Goal: Task Accomplishment & Management: Complete application form

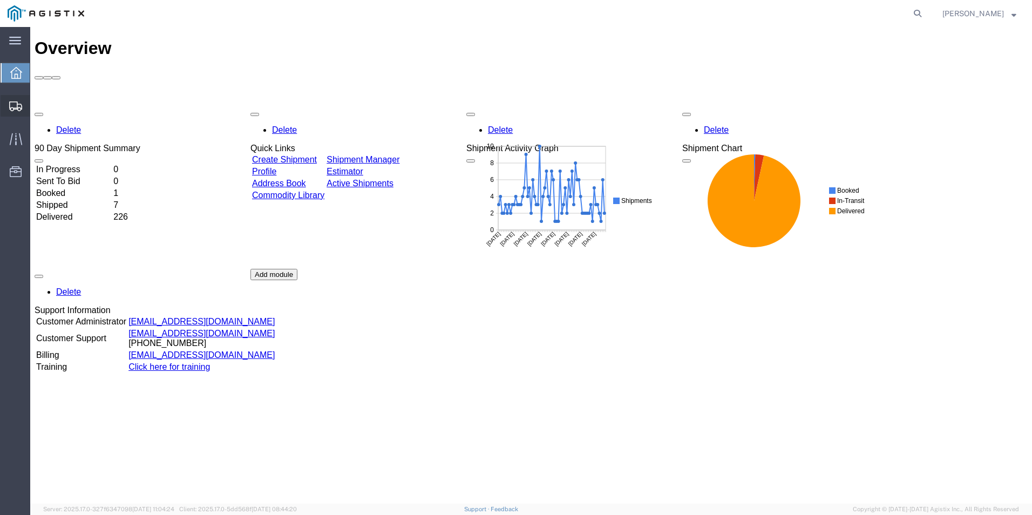
click at [0, 0] on span "Create from Template" at bounding box center [0, 0] width 0 height 0
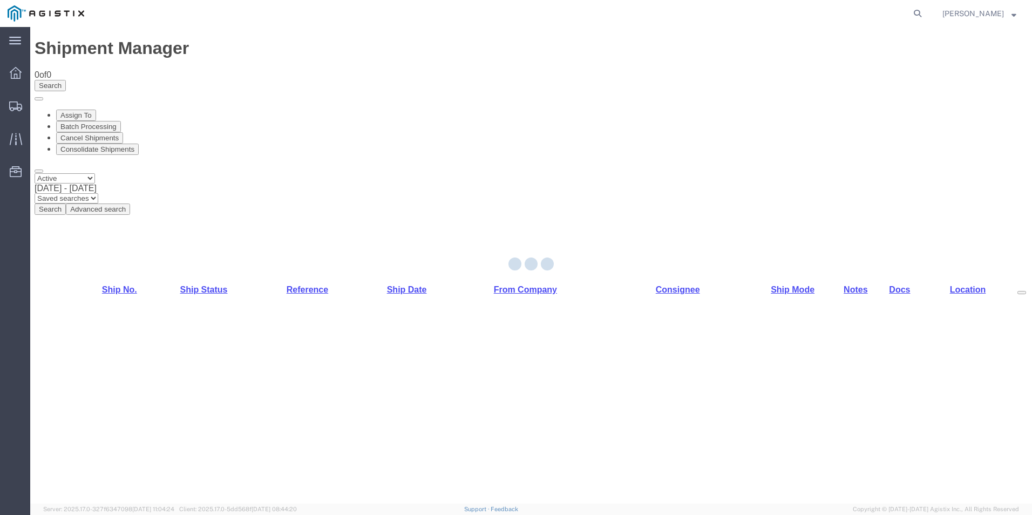
select select "PURCHORD"
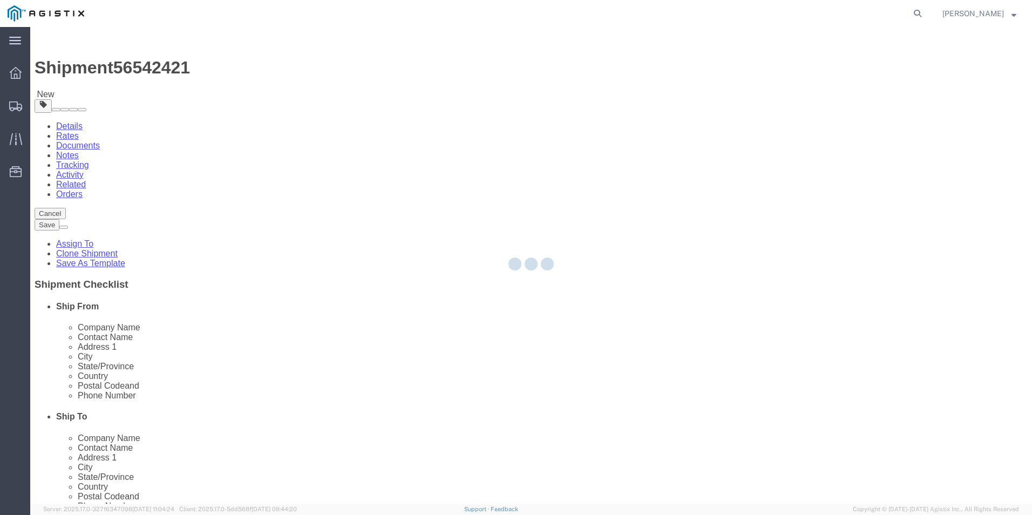
select select "19740"
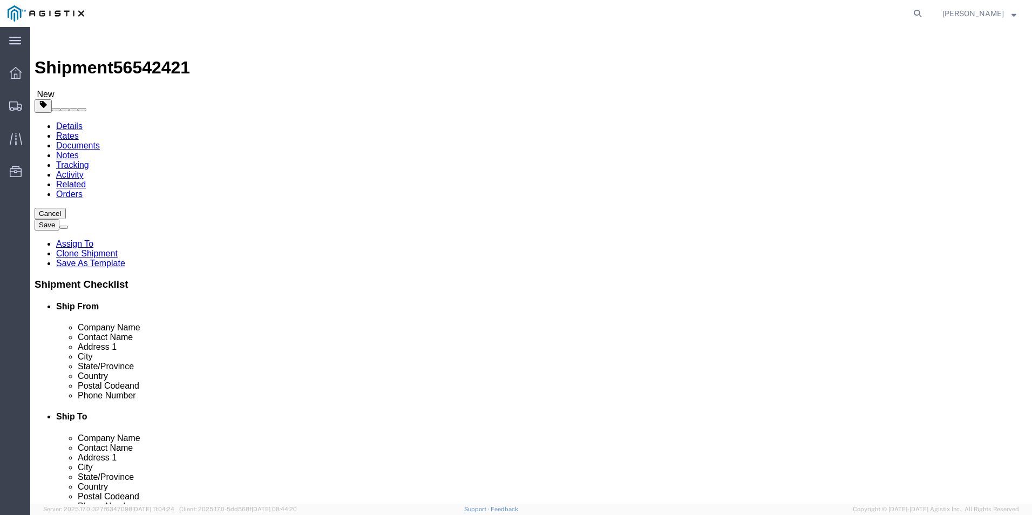
click input "text"
type input "8888888888"
click input "text"
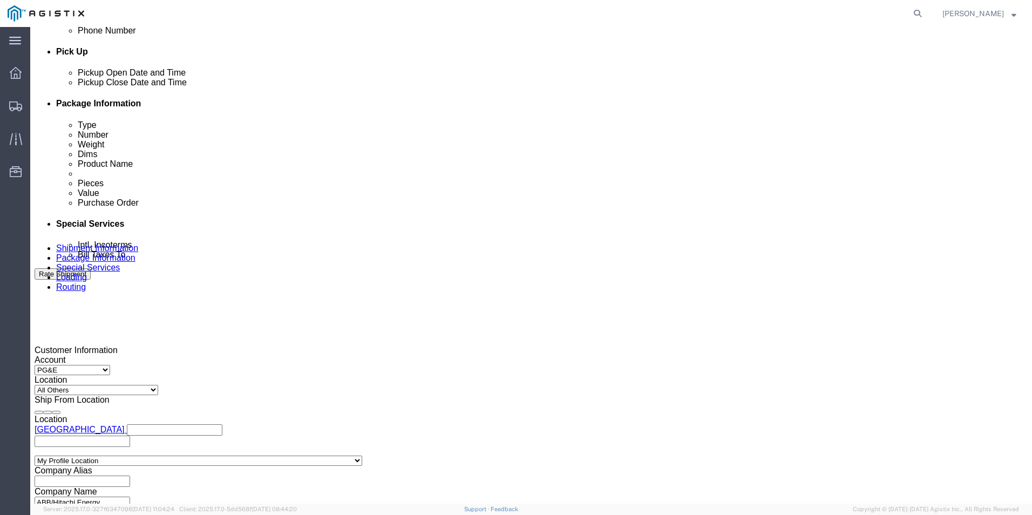
scroll to position [486, 0]
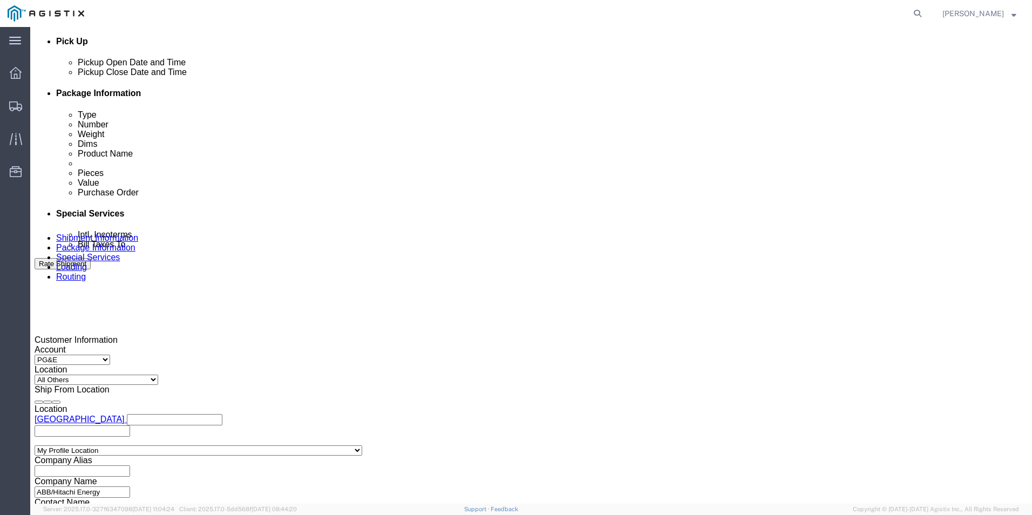
type input "Receiving"
click div
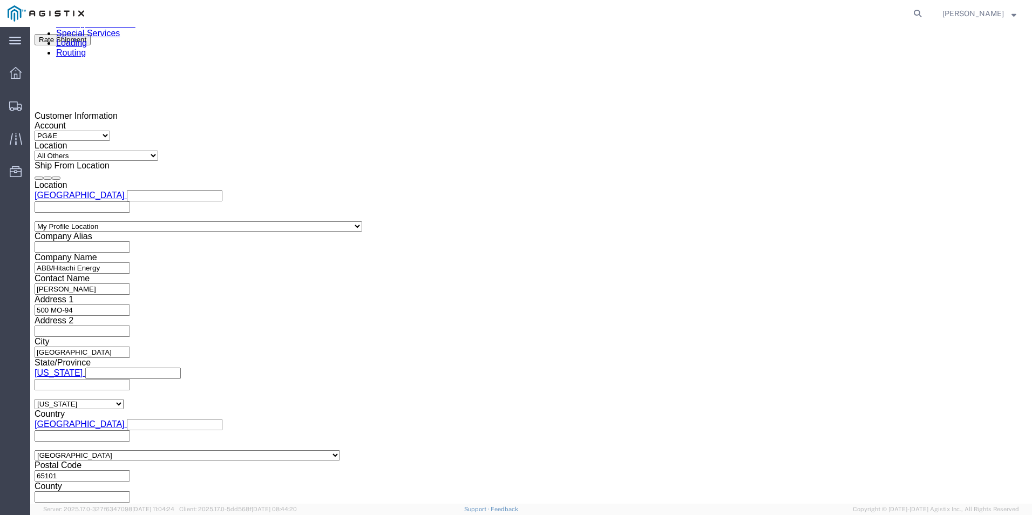
click div
click button "Apply"
click input "text"
type input "3501398500"
select select "BOL"
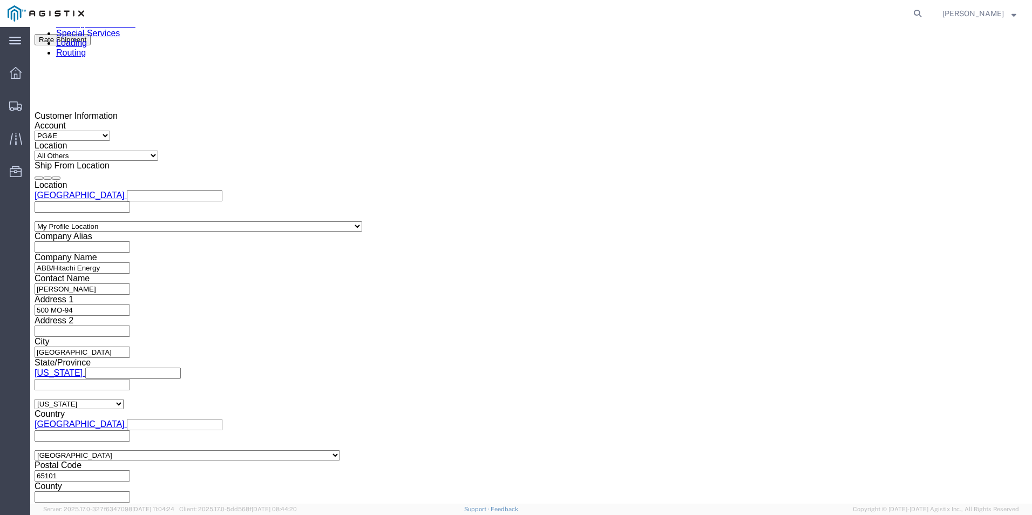
type input "JC0002611"
click button "Continue"
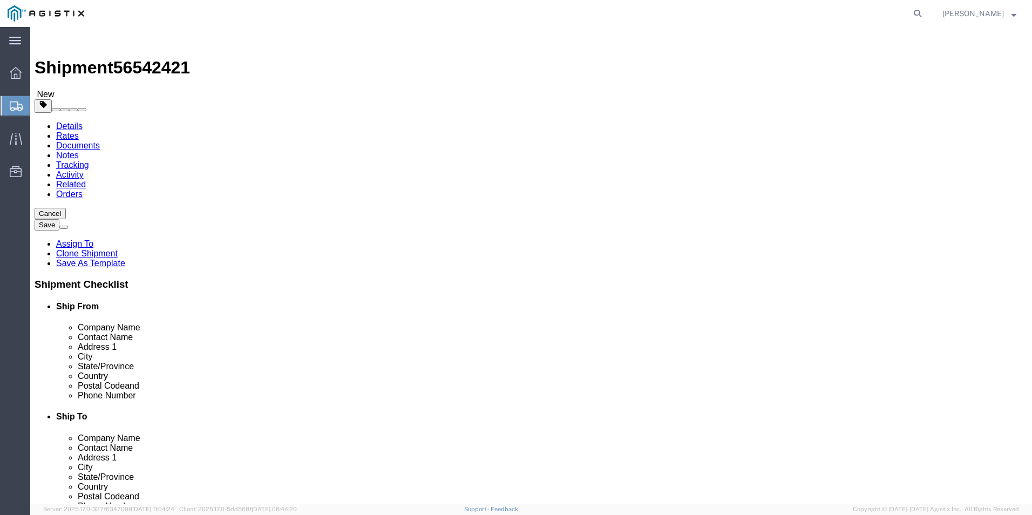
click input "text"
type input "1"
drag, startPoint x: 158, startPoint y: 231, endPoint x: 144, endPoint y: 228, distance: 13.7
click div "1"
type input "7"
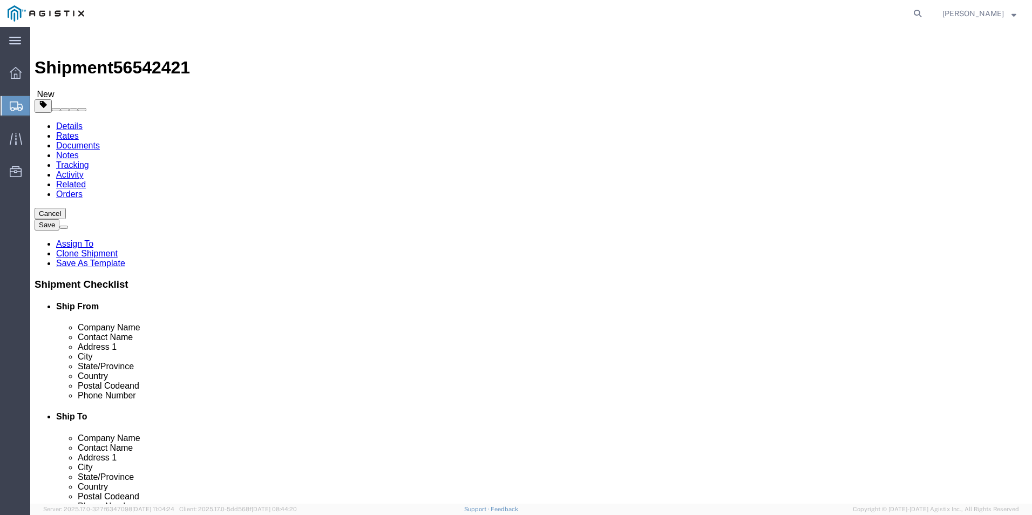
click input "text"
type input "534"
type input "72"
type input "35200.00"
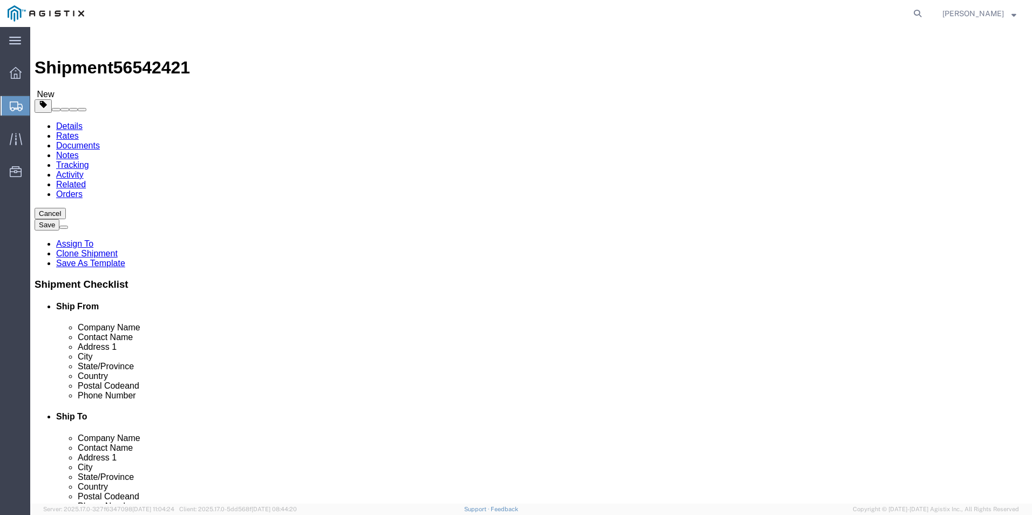
click dd "0.00 Each"
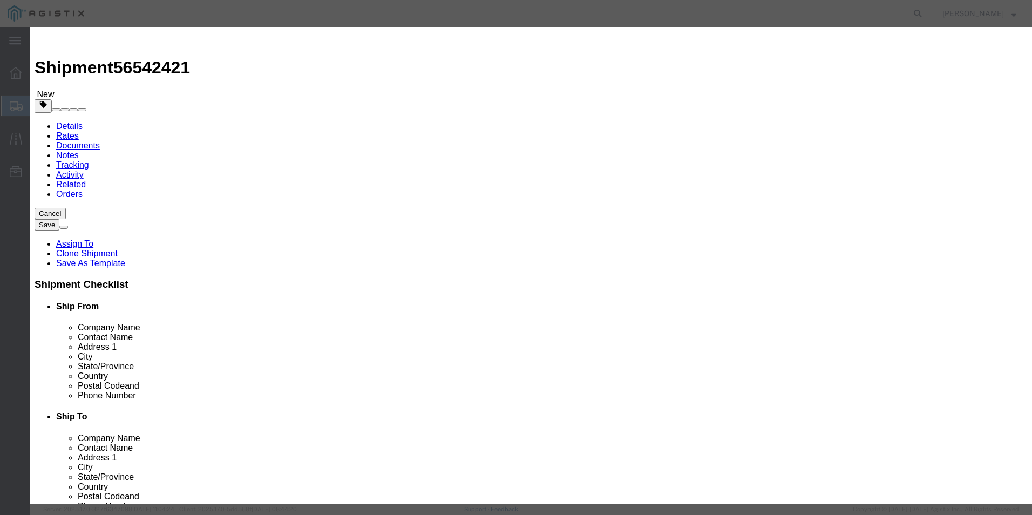
drag, startPoint x: 334, startPoint y: 101, endPoint x: 302, endPoint y: 100, distance: 31.9
click div "0.00"
type input "7"
click input "7"
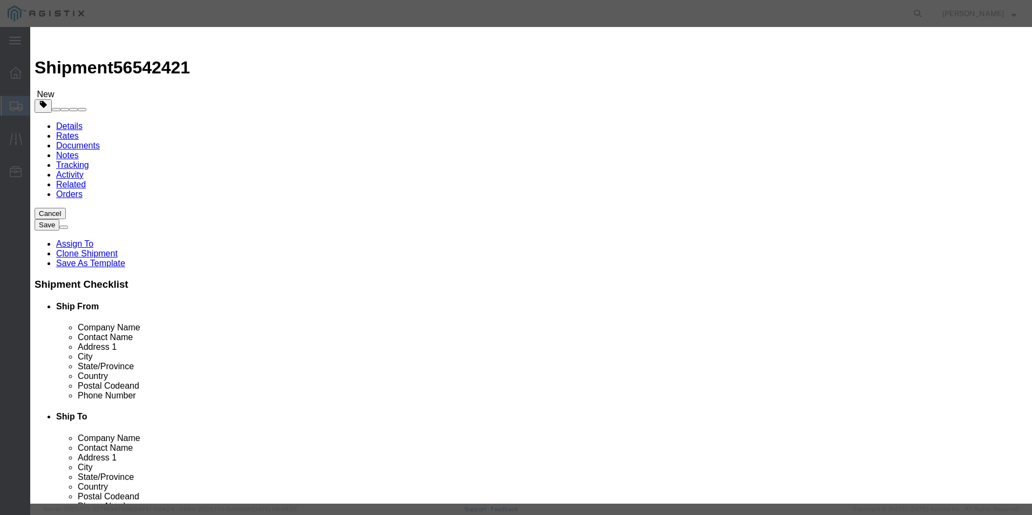
click button "Save & Close"
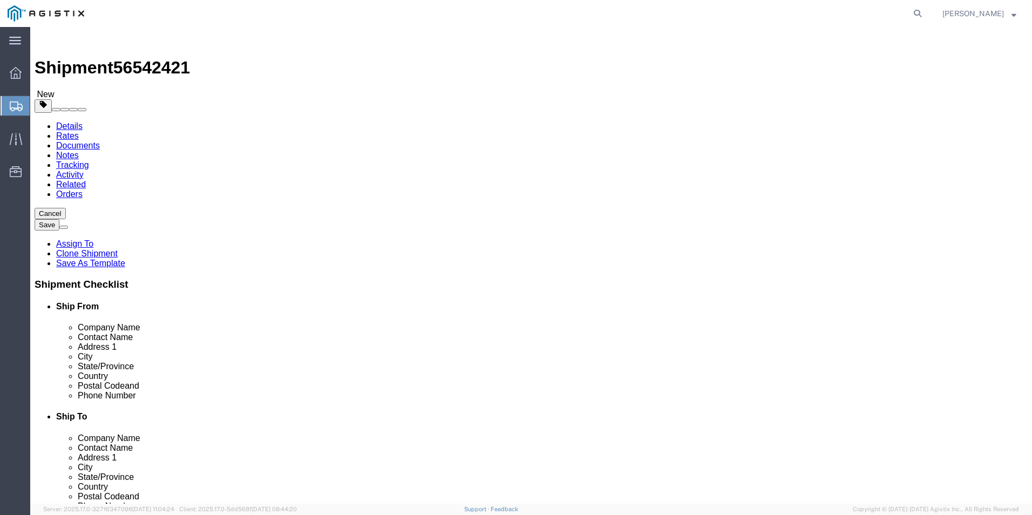
click button "Continue"
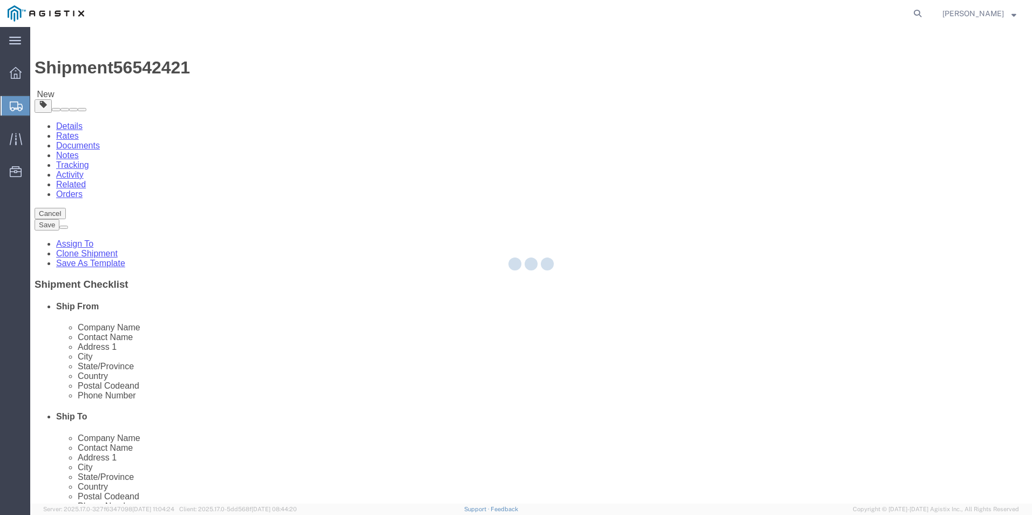
select select
select select "COSTCENTER"
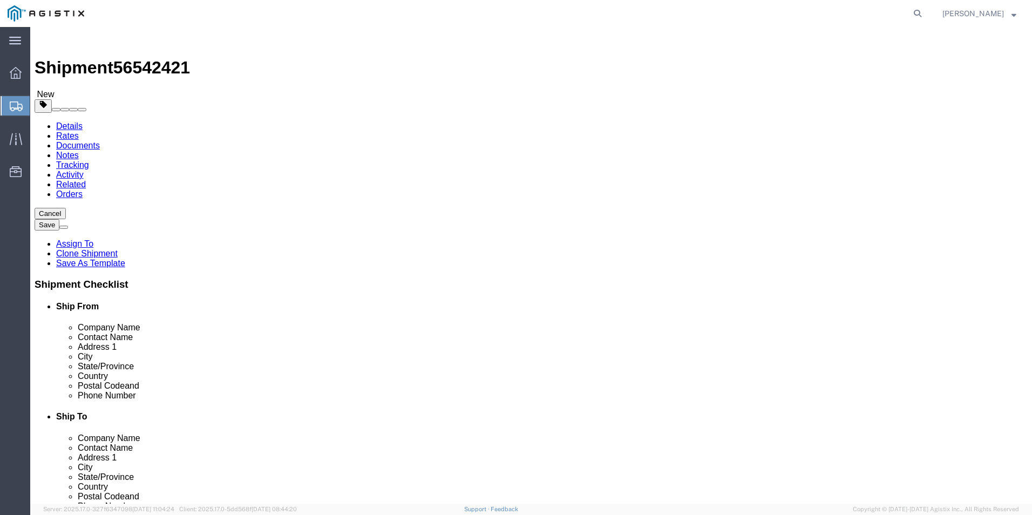
click link "Documents"
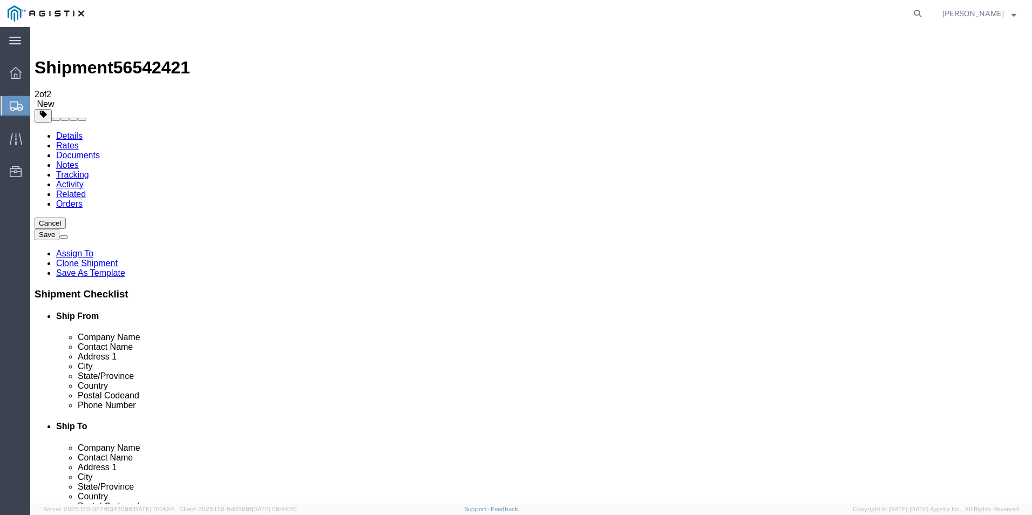
click at [136, 58] on span "56542421" at bounding box center [151, 67] width 77 height 19
copy span "56542421"
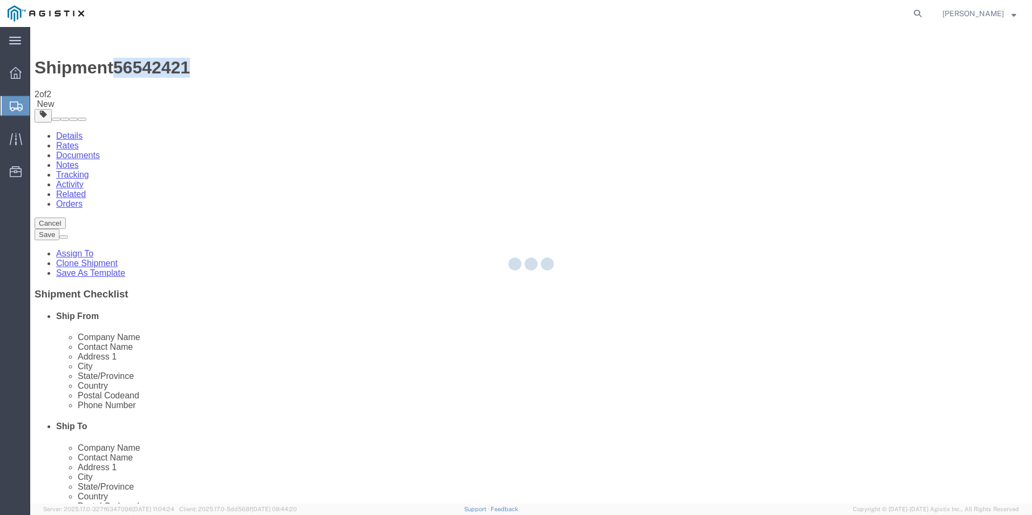
select select "54011"
select select "19740"
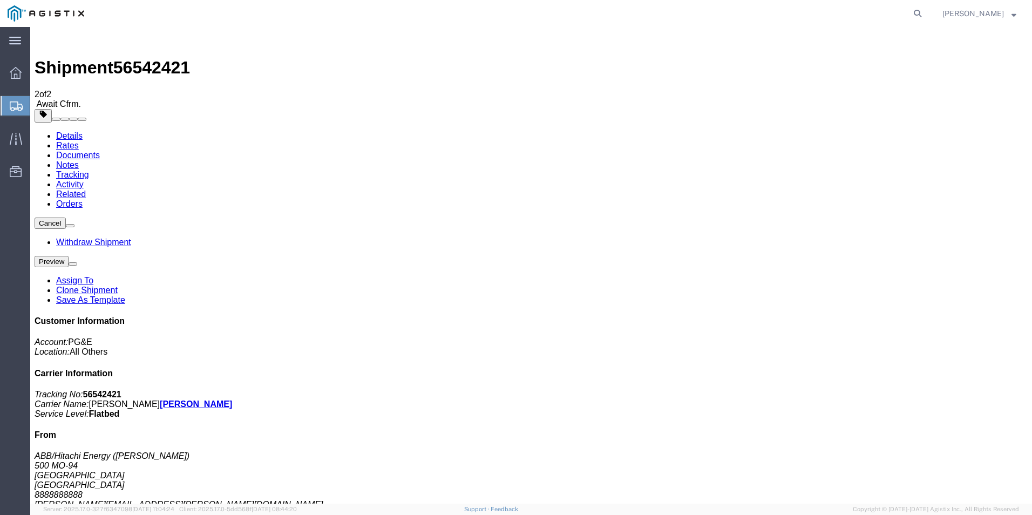
click at [0, 0] on span "Create from Template" at bounding box center [0, 0] width 0 height 0
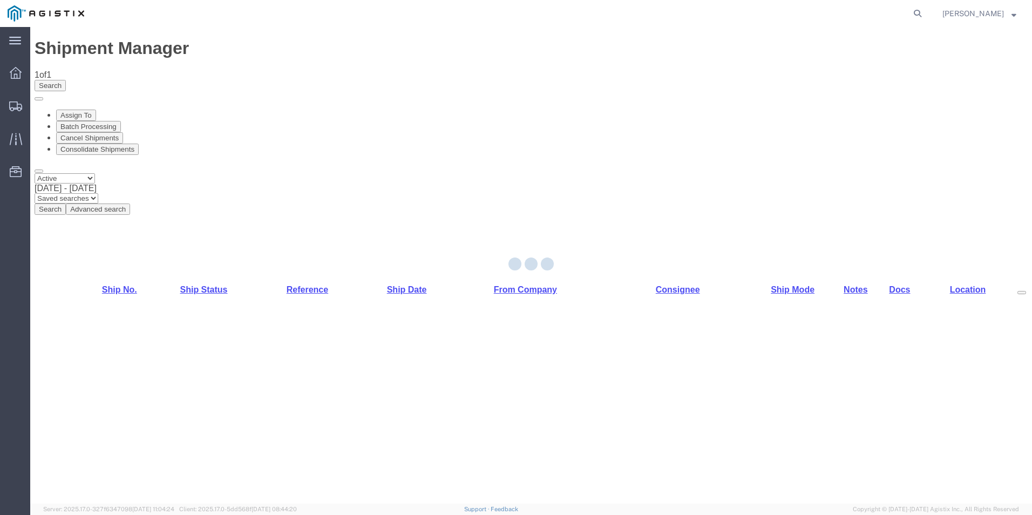
select select "54011"
select select "19745"
select select "PURCHORD"
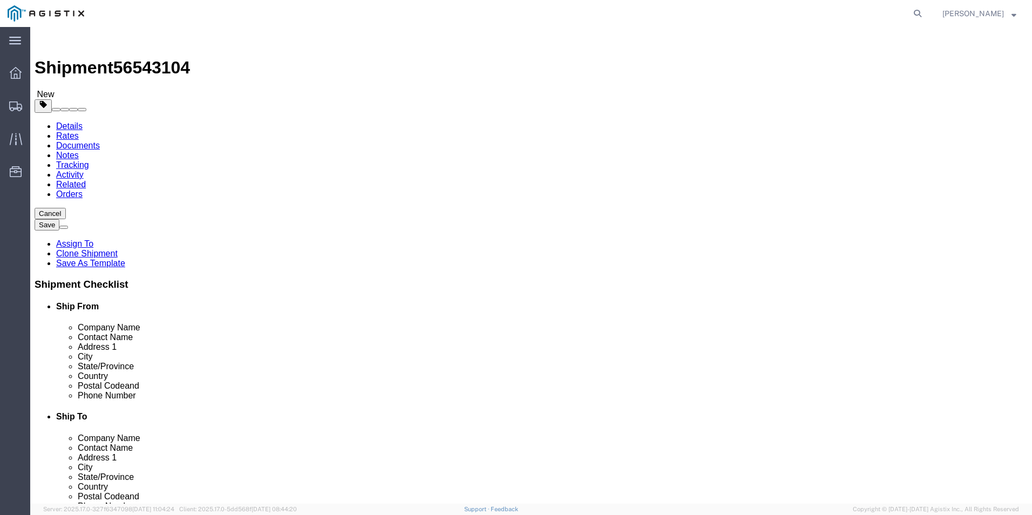
click input "text"
type input "8888888888"
click input "text"
type input "r"
type input "Receiving"
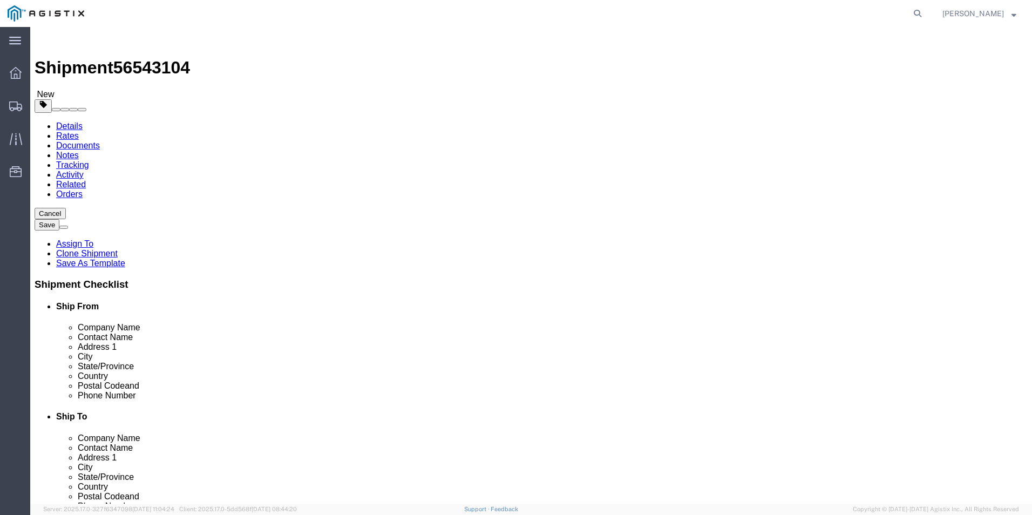
click input "text"
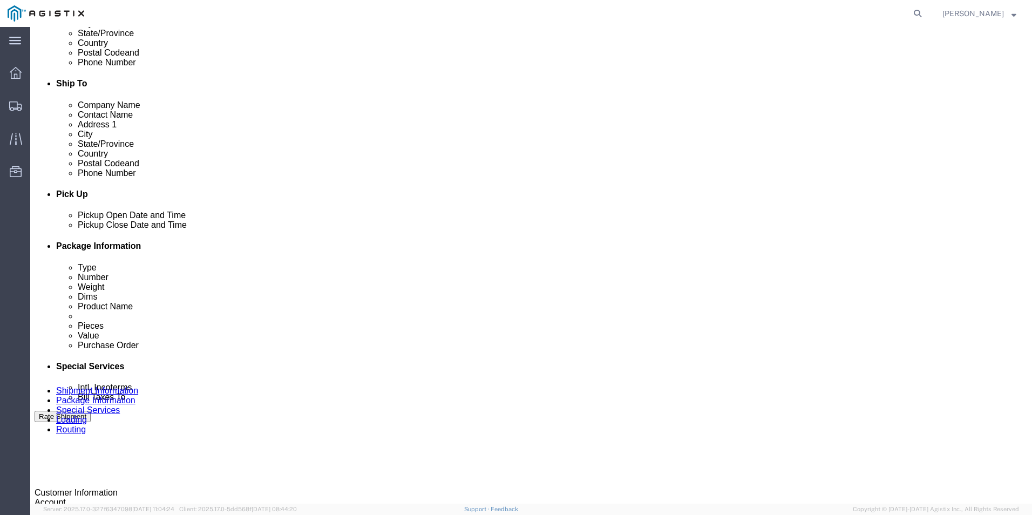
scroll to position [378, 0]
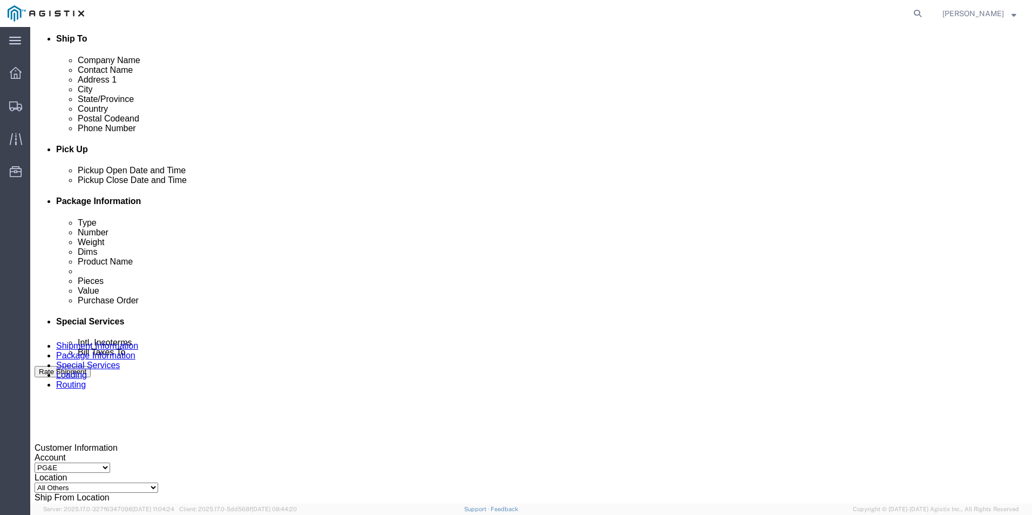
type input "8888888888"
click div
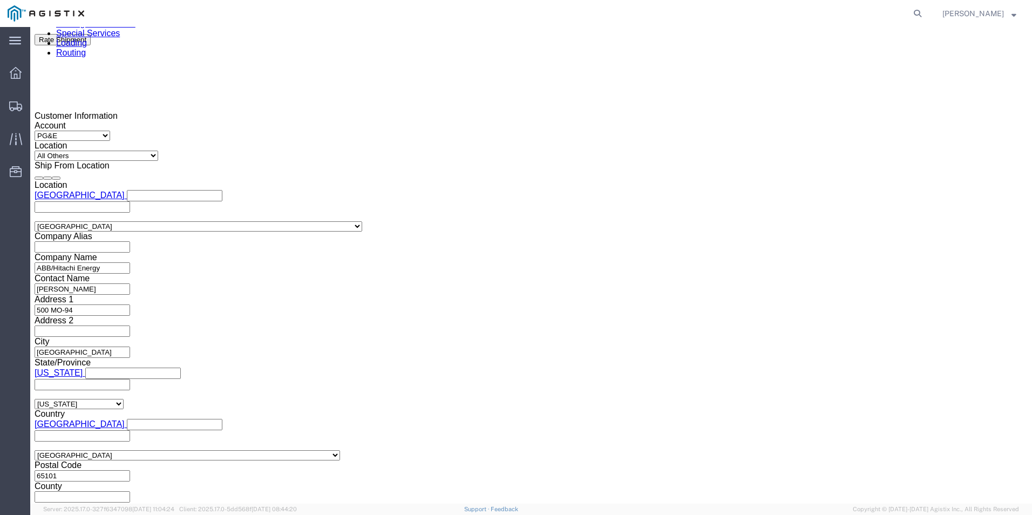
click div
click button "Apply"
click input "text"
type input "8501398050"
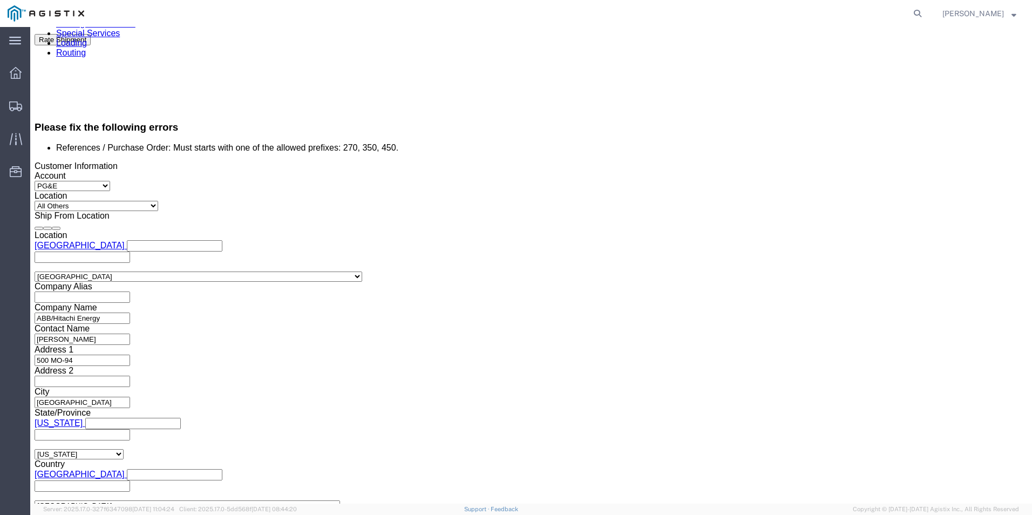
scroll to position [755, 0]
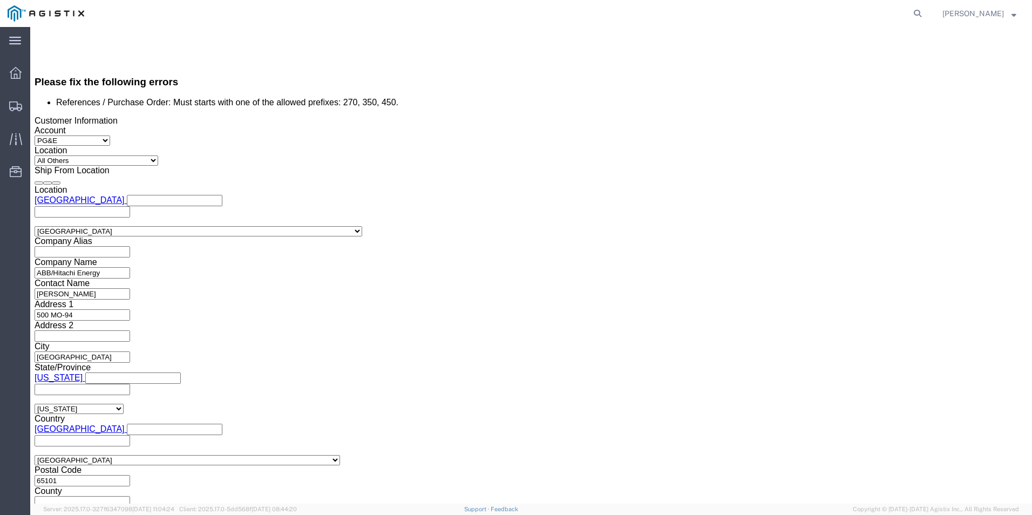
click select "Select Account Type Activity ID Airline Appointment Number ASN Batch Request # …"
select select "BOL"
click select "Select Account Type Activity ID Airline Appointment Number ASN Batch Request # …"
click input "text"
type input "JC0002615"
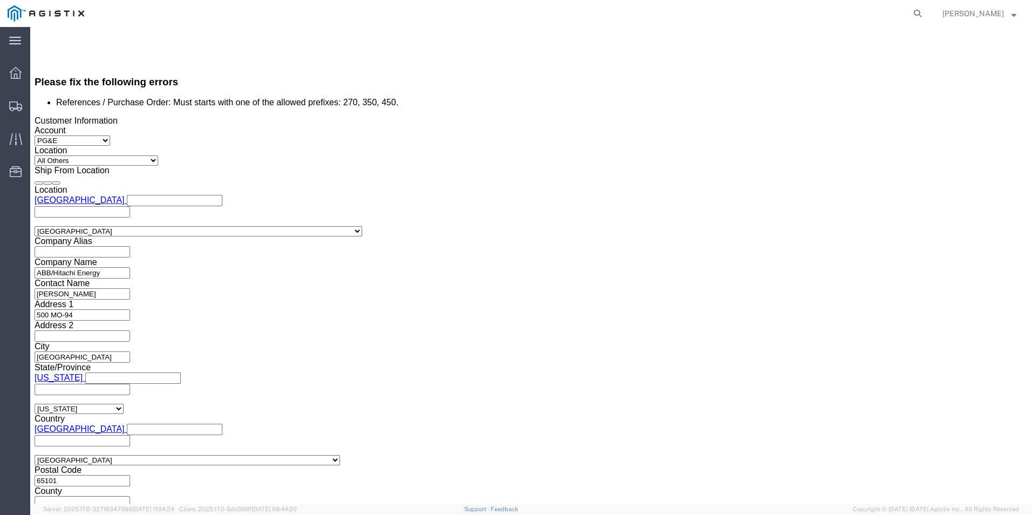
drag, startPoint x: 190, startPoint y: 209, endPoint x: 197, endPoint y: 209, distance: 7.0
click input "8501398050"
type input "8"
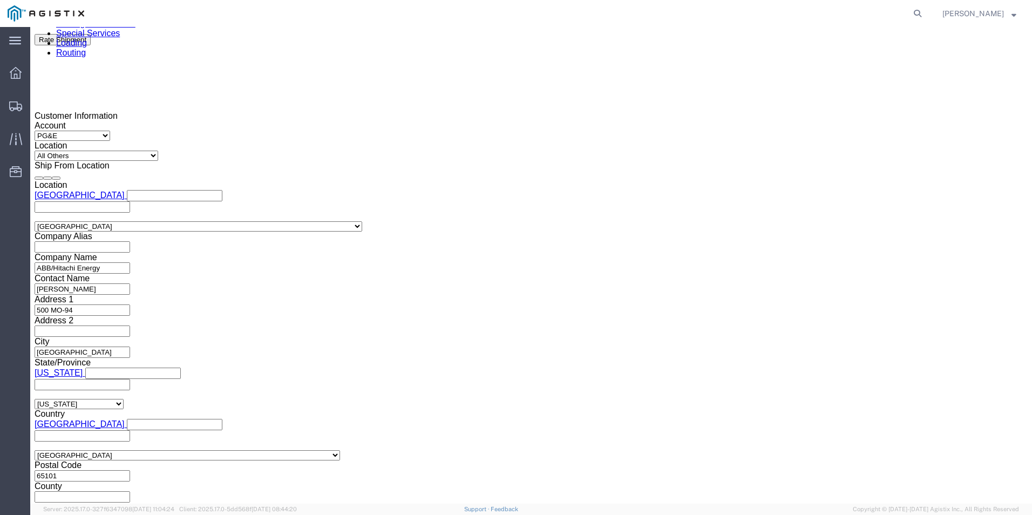
type input "3501398050"
click button "Continue"
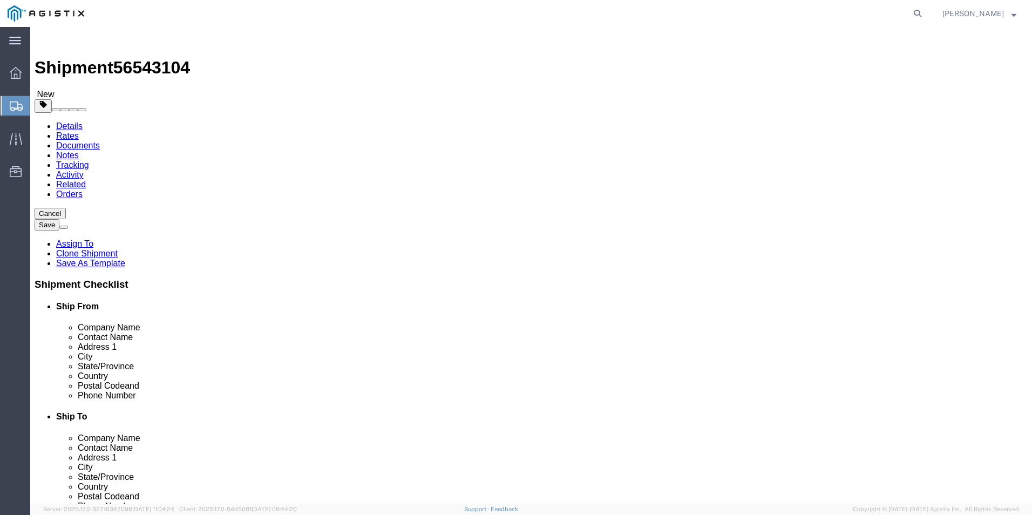
click input "text"
type input "1"
drag, startPoint x: 158, startPoint y: 230, endPoint x: 137, endPoint y: 226, distance: 21.5
click div "Number 1"
type input "13"
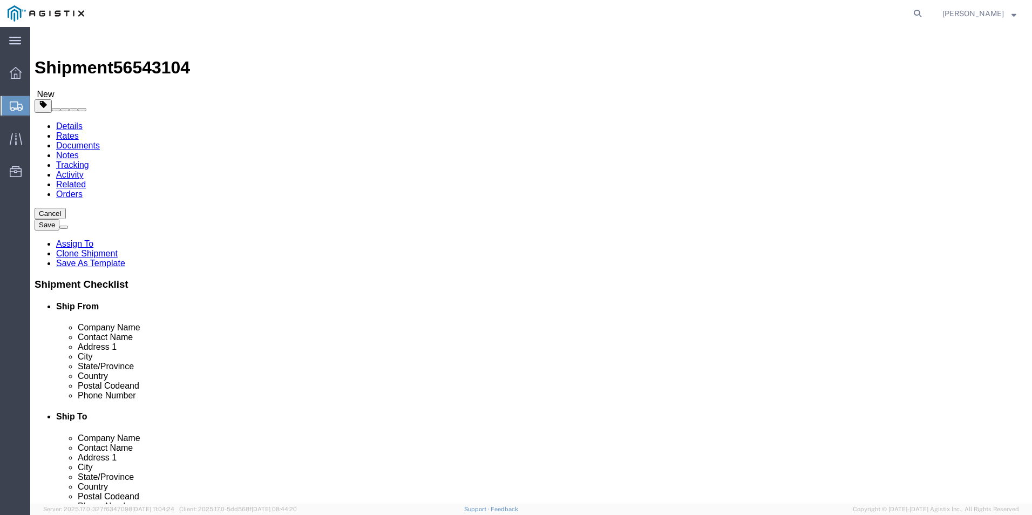
click input "text"
type input "466"
type input "72"
type input "34460.00"
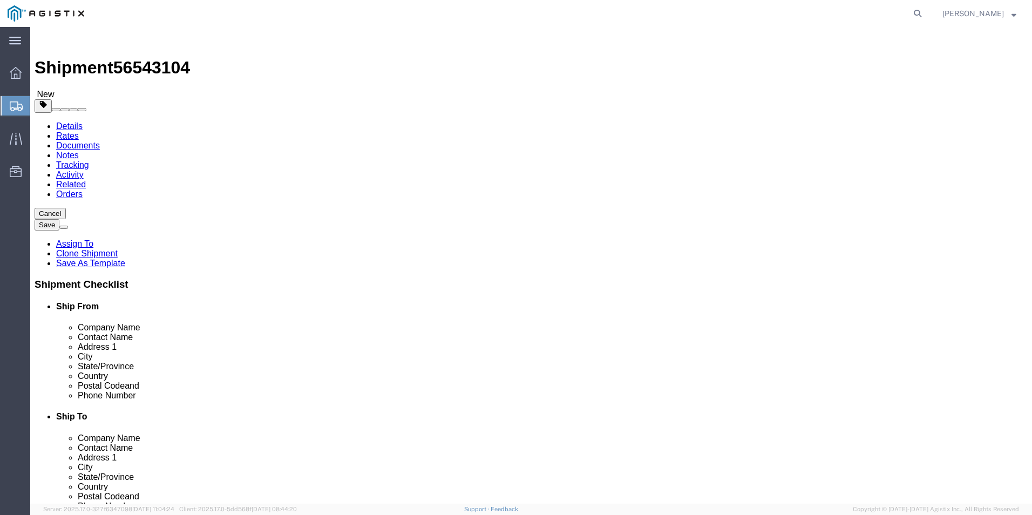
click dd "0.00 Each"
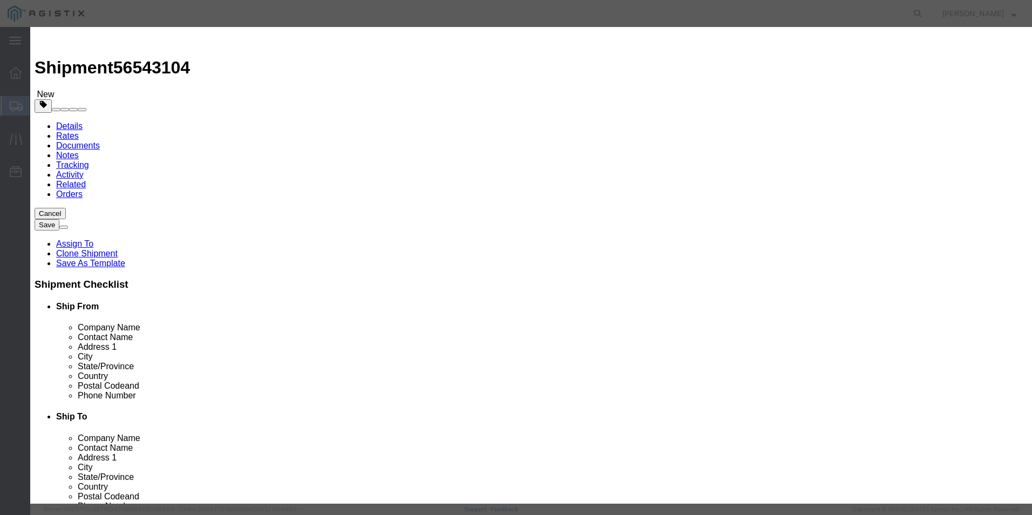
drag, startPoint x: 340, startPoint y: 103, endPoint x: 316, endPoint y: 101, distance: 24.4
click input "0.00"
type input "13"
click input "13"
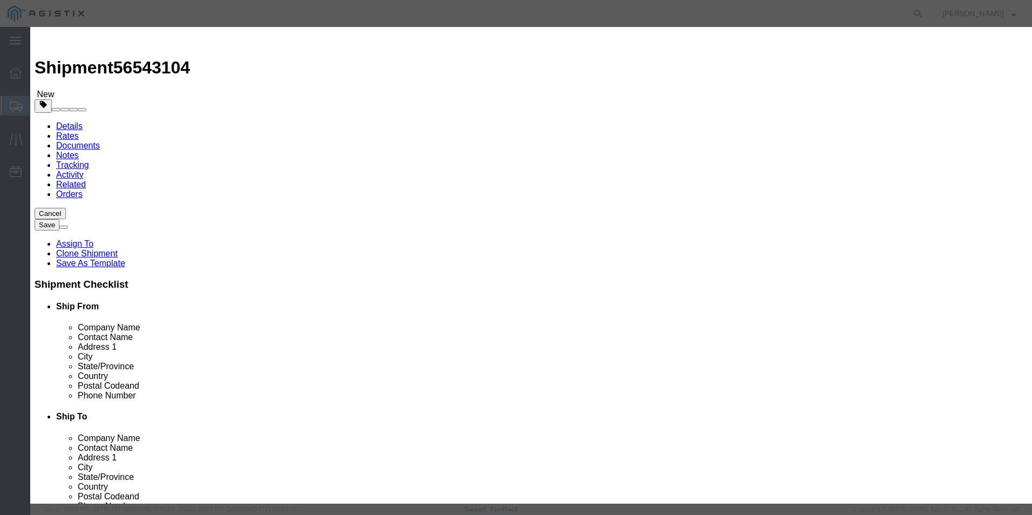
click button "Save & Close"
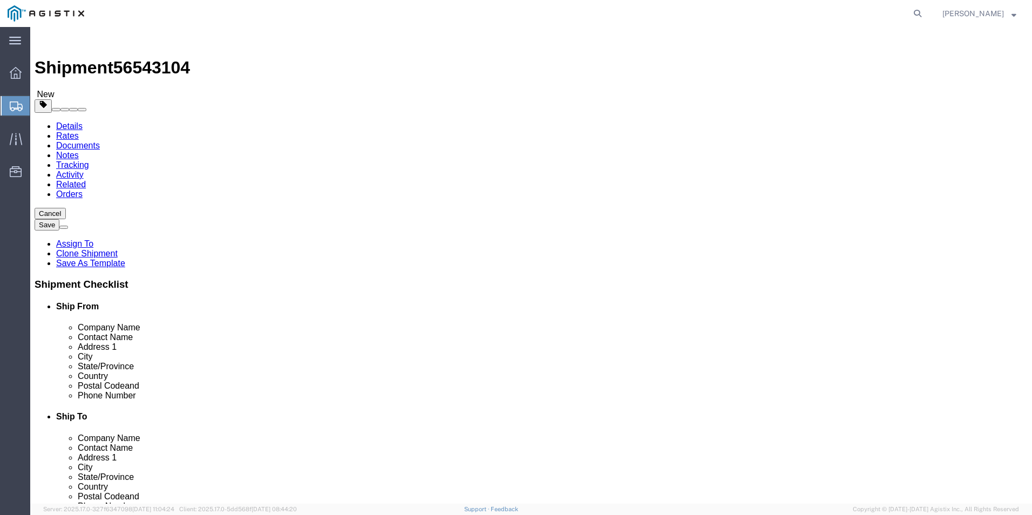
click button "Rate Shipment"
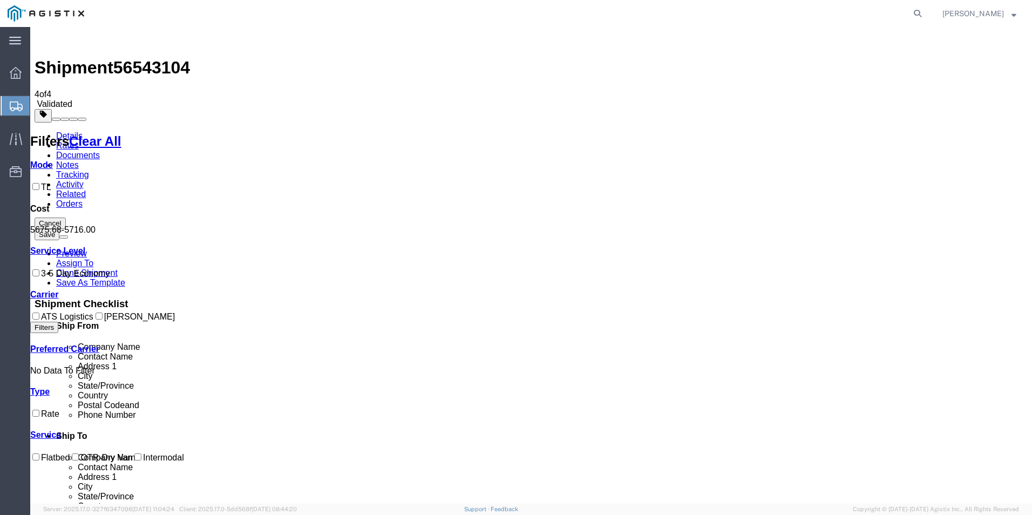
click at [100, 151] on link "Documents" at bounding box center [78, 155] width 44 height 9
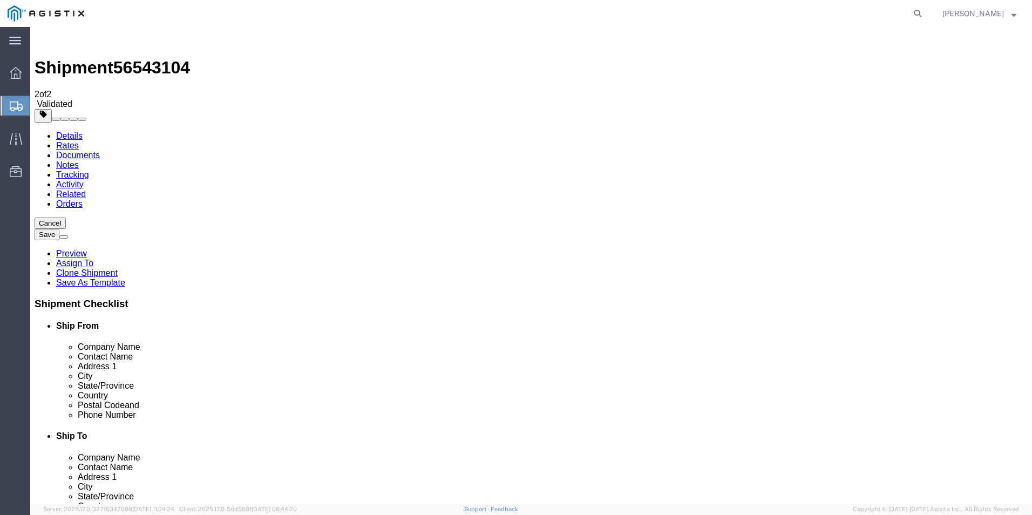
click at [153, 58] on span "56543104" at bounding box center [151, 67] width 77 height 19
copy span "56543104"
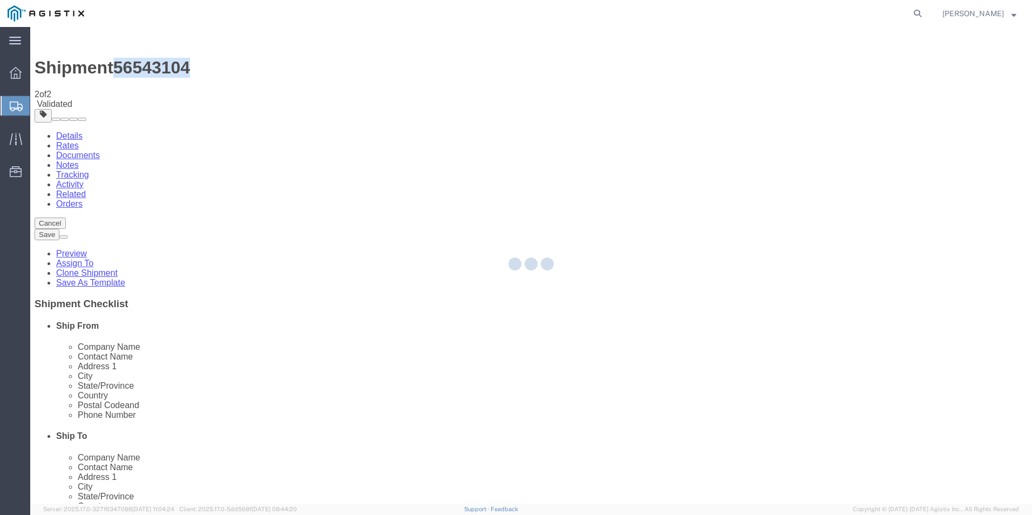
select select "54011"
select select "19745"
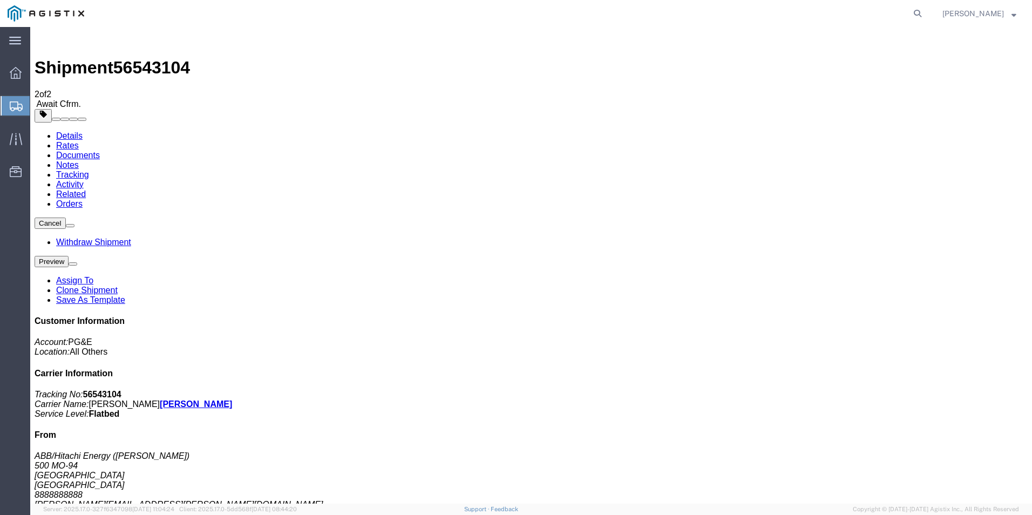
click at [0, 0] on span "Create from Template" at bounding box center [0, 0] width 0 height 0
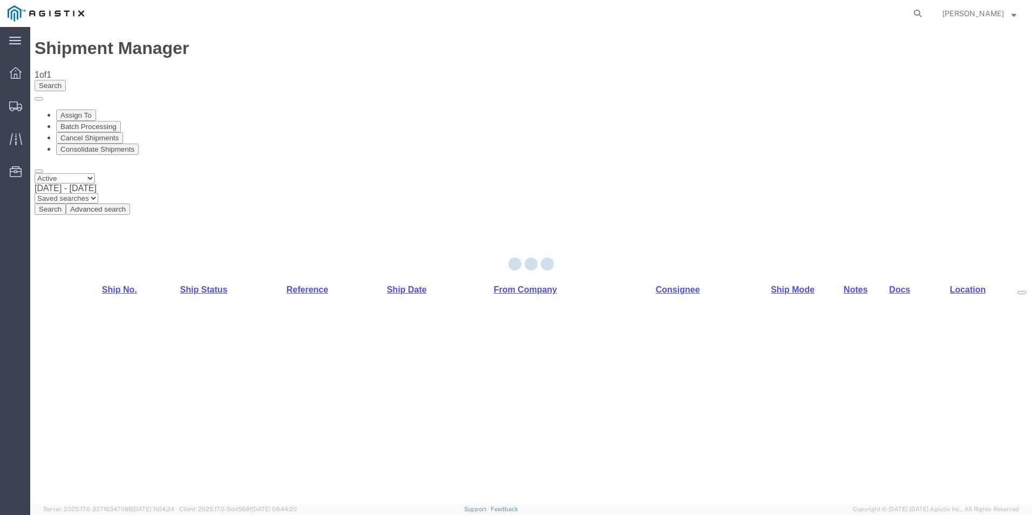
select select "54011"
select select "PURCHORD"
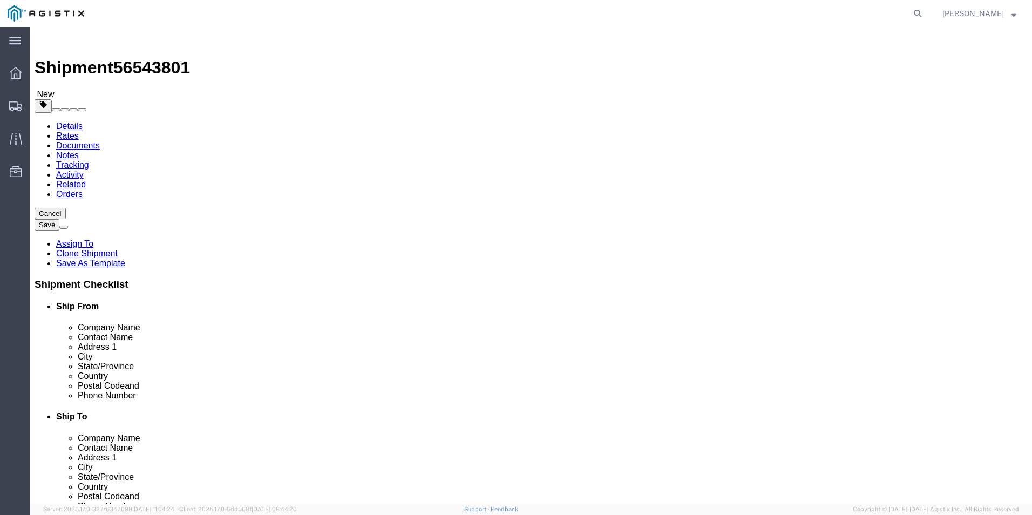
click input "text"
type input "8888888888"
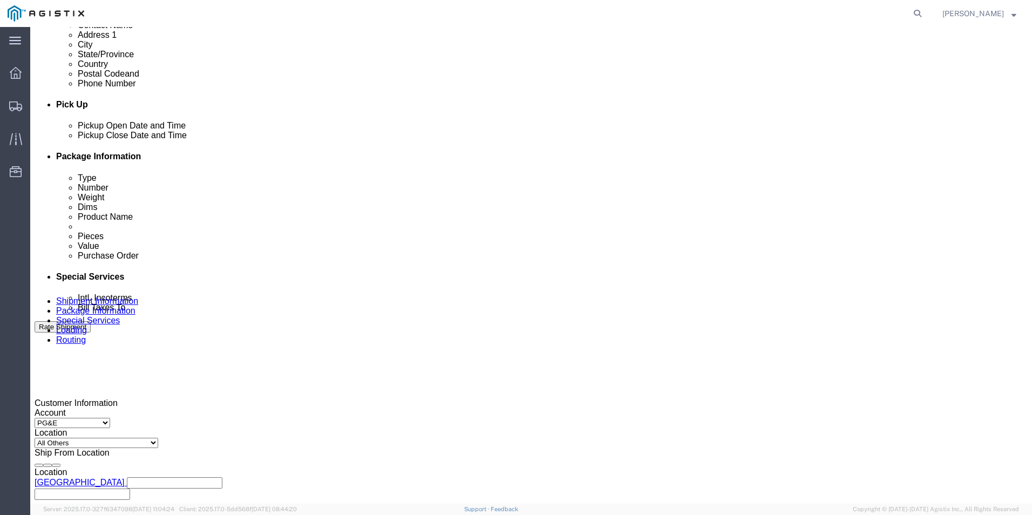
scroll to position [432, 0]
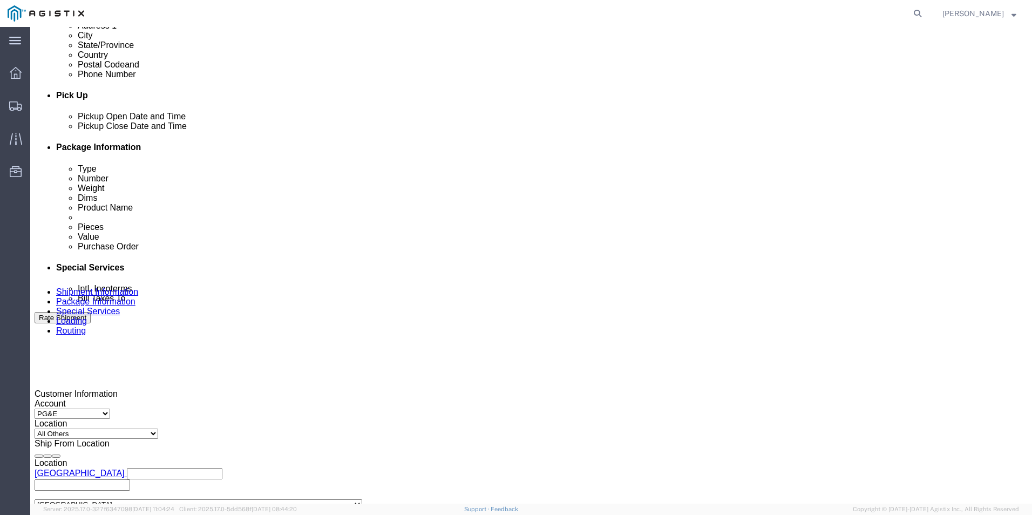
click button "Add Stop"
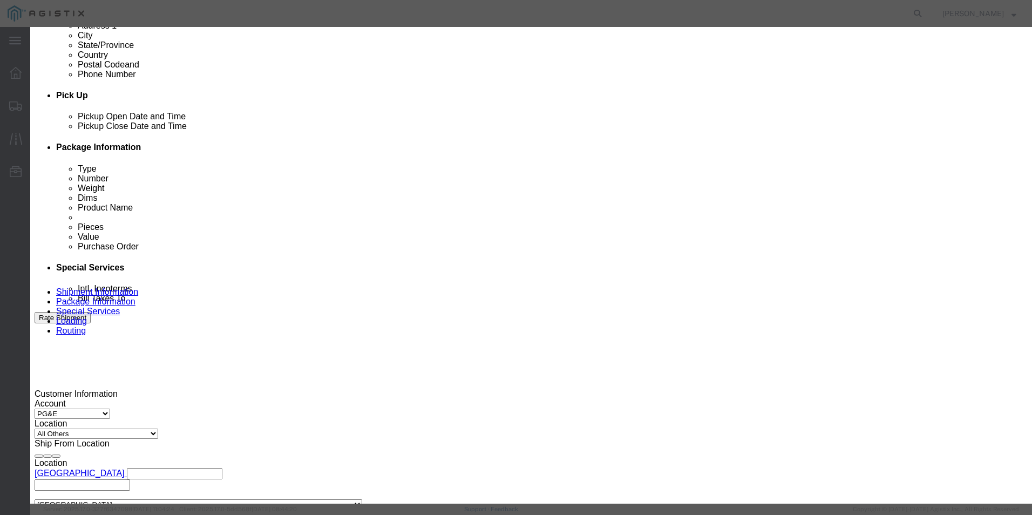
scroll to position [0, 0]
type input "FRE"
select select "19745"
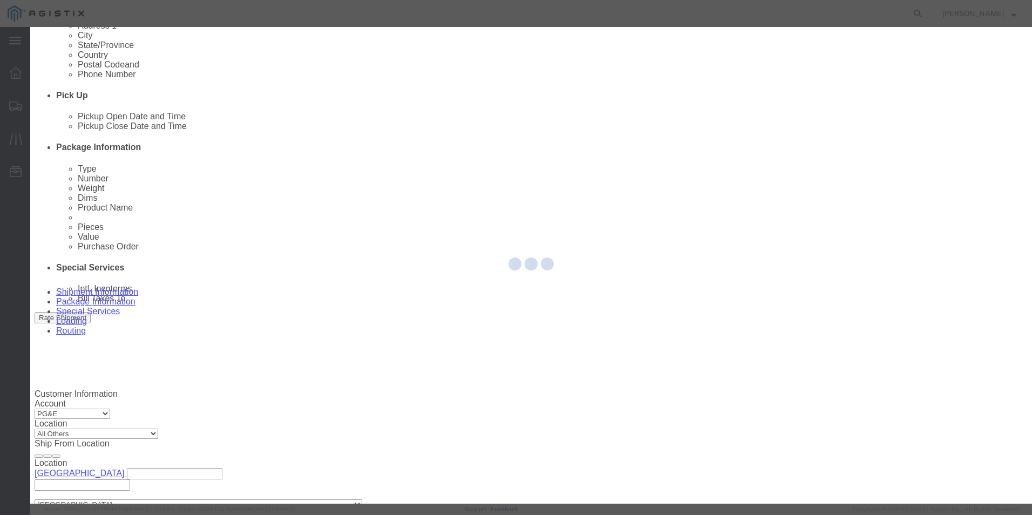
type input "PG&E"
type input "[STREET_ADDRESS]"
type input "[GEOGRAPHIC_DATA]"
type input "93725"
select select "CA"
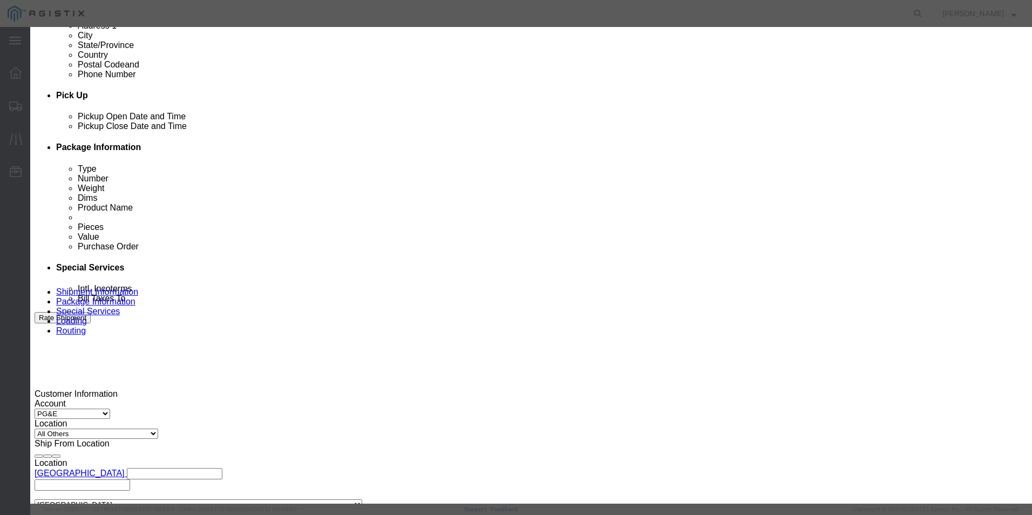
click input "text"
type input "Receiving"
type input "8888888888"
click div
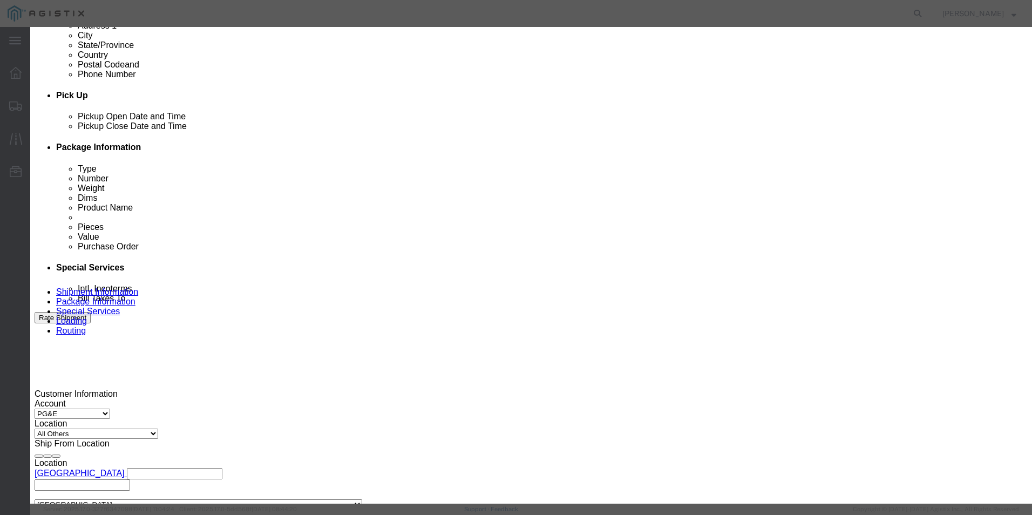
click div
click div "Shipment Notification"
click label "Tax Number"
click label "City"
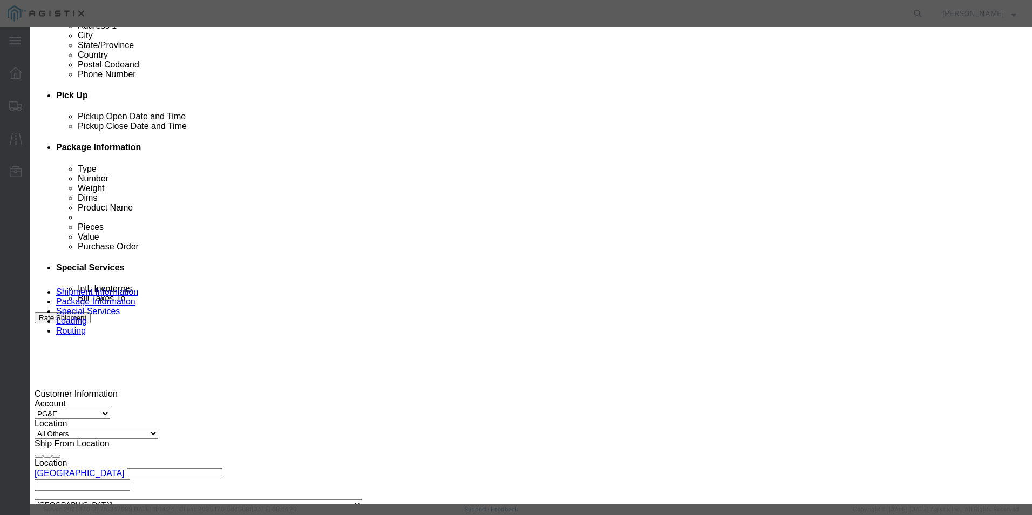
click div "Address Type Pickup Delivery Location [GEOGRAPHIC_DATA] [GEOGRAPHIC_DATA] Selec…"
click button "Save"
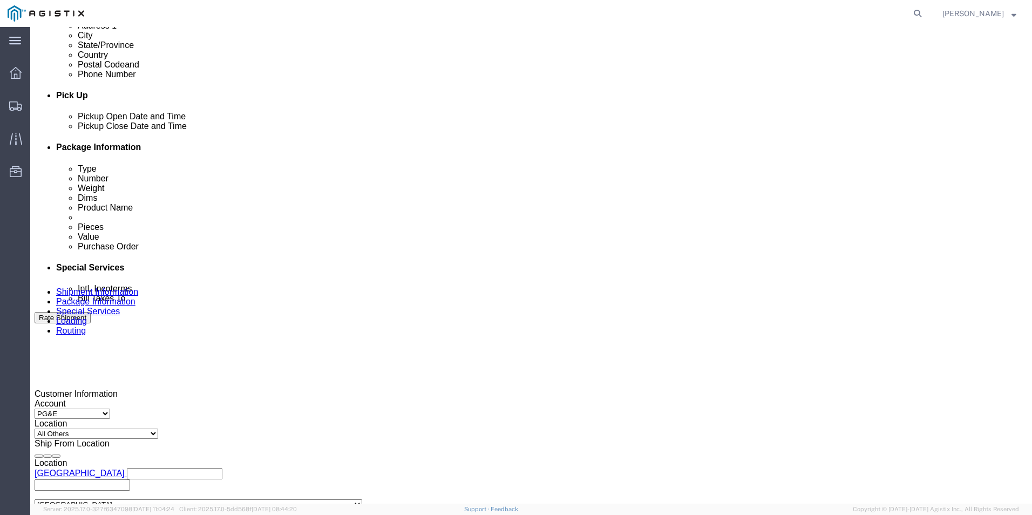
click select "Pickup Delivery"
select select "D"
click select "Pickup Delivery"
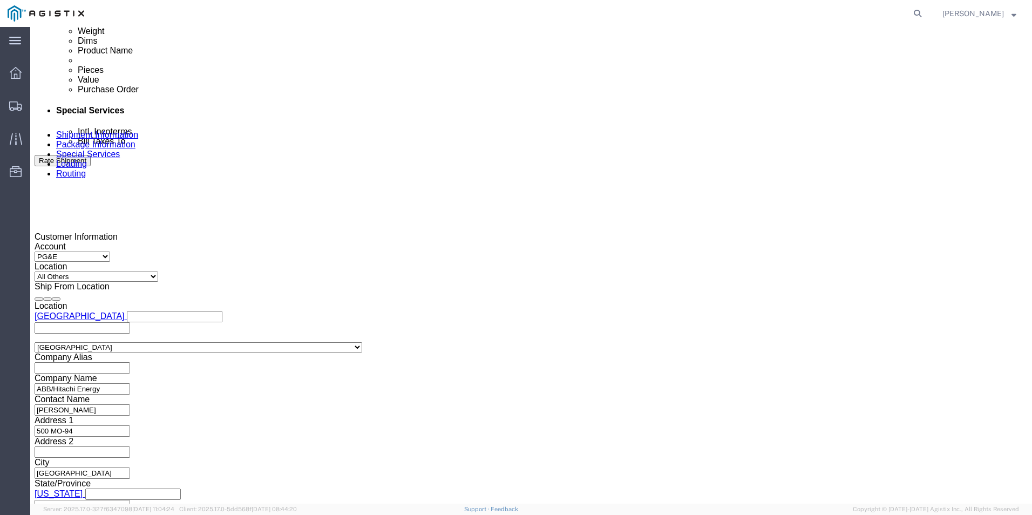
scroll to position [594, 0]
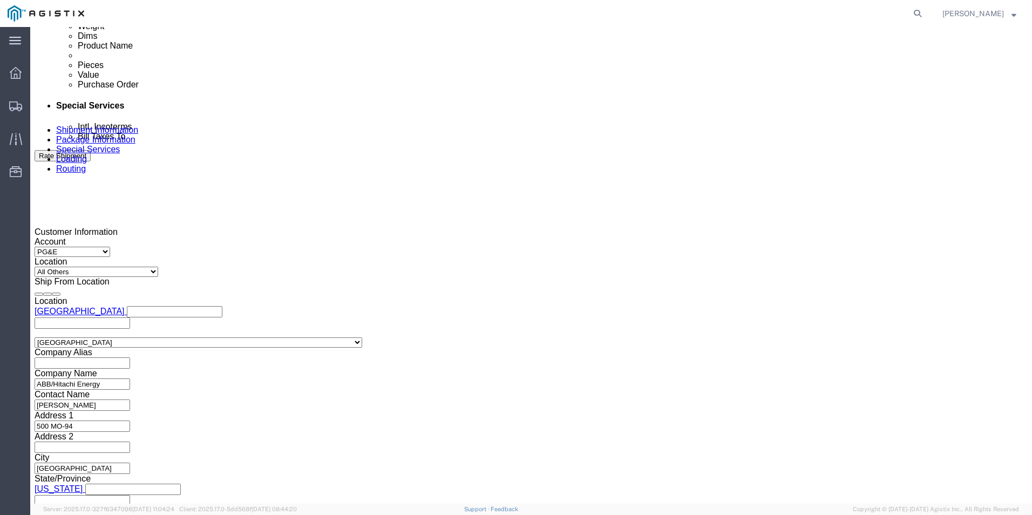
click div
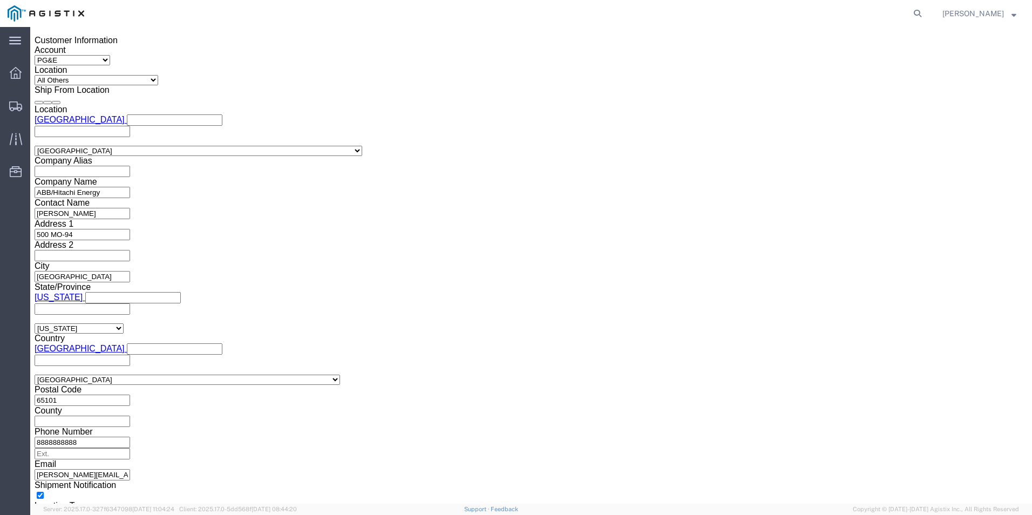
click div
click button "Apply"
click input "text"
type input "3501398050"
click select "Select Account Type Activity ID Airline Appointment Number ASN Batch Request # …"
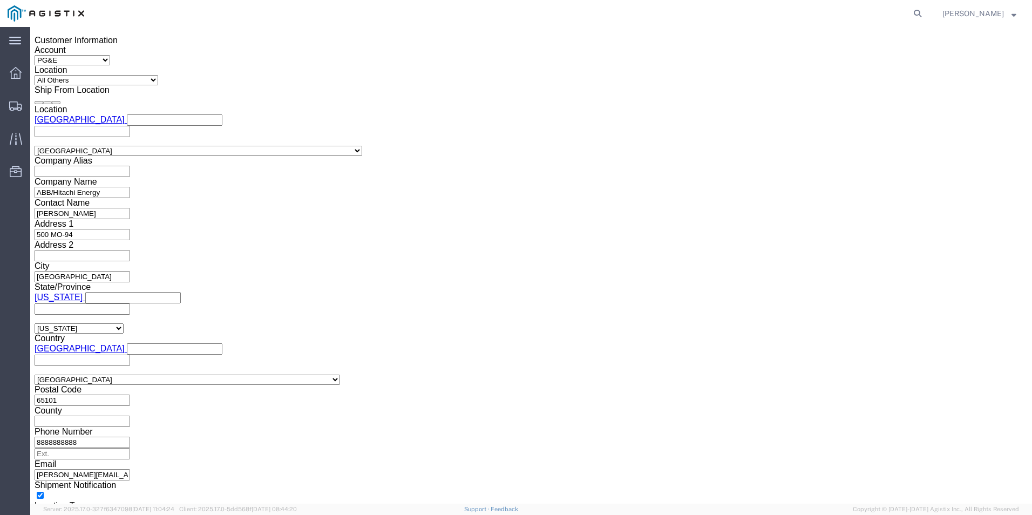
click select "Select Account Type Activity ID Airline Appointment Number ASN Batch Request # …"
select select "BOL"
click select "Select Account Type Activity ID Airline Appointment Number ASN Batch Request # …"
click input "text"
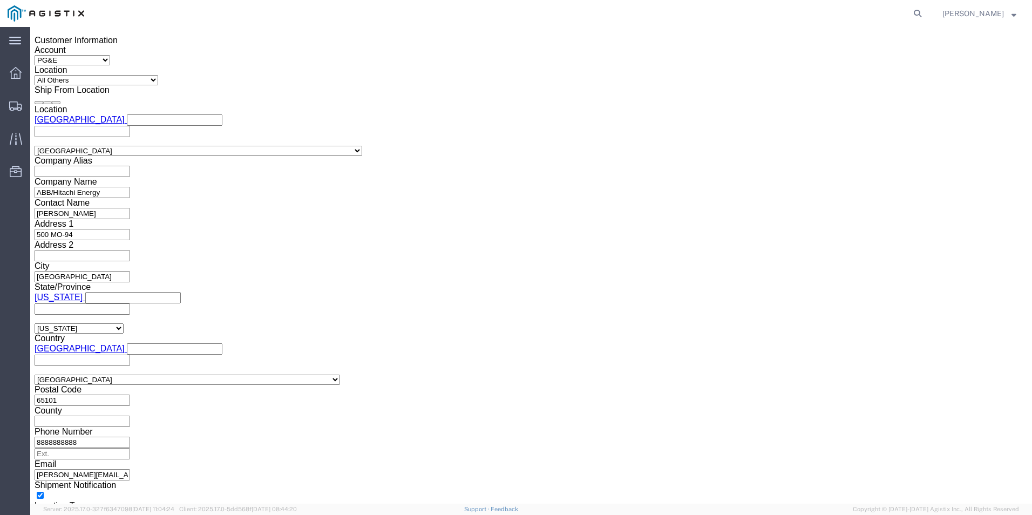
type input "JC0002617"
click button "Continue"
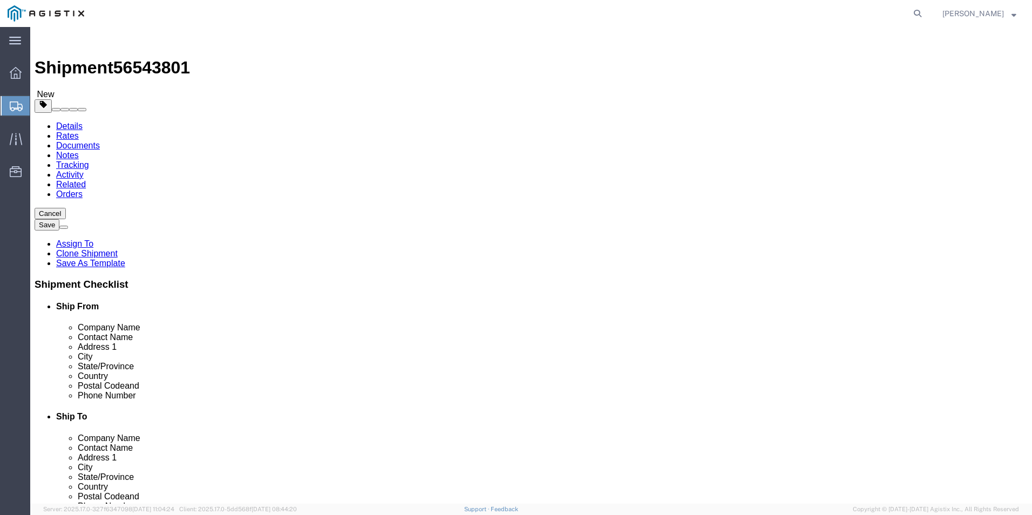
click input "text"
type input "1"
click input "1"
type input "3"
click input "text"
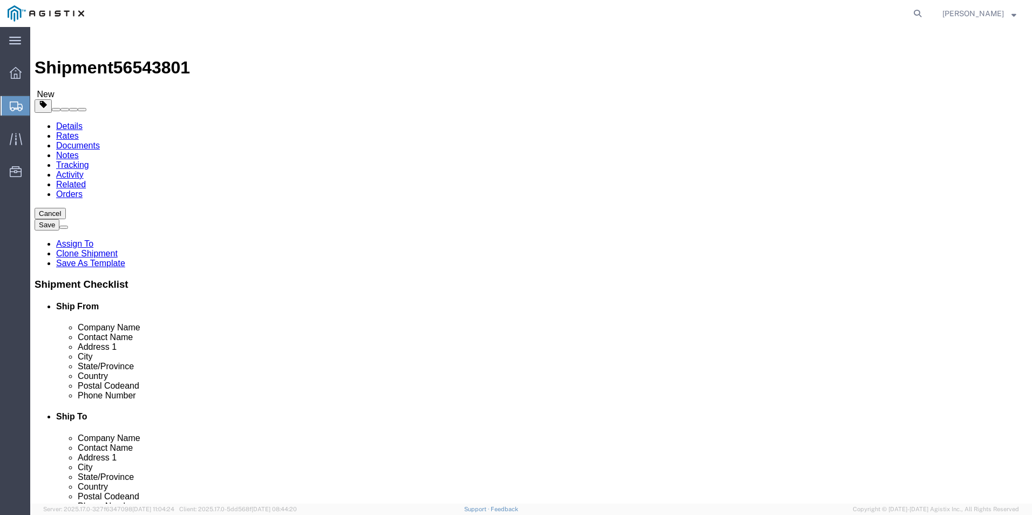
type input "54"
type input "72"
drag, startPoint x: 165, startPoint y: 266, endPoint x: 127, endPoint y: 277, distance: 40.0
click div "Weight 0.00 Select kgs lbs Ship. t°"
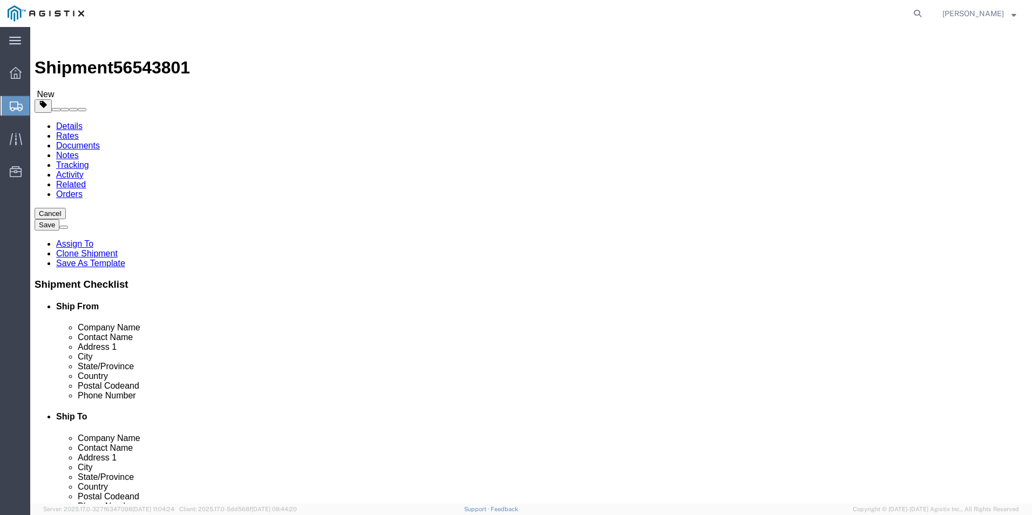
type input "4040.00"
click dd "0.00 Each"
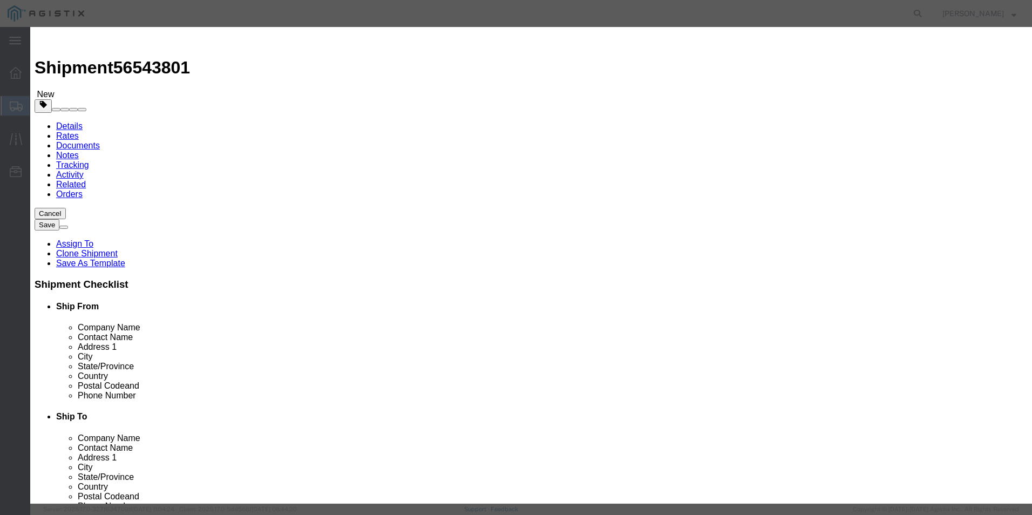
drag, startPoint x: 339, startPoint y: 100, endPoint x: 308, endPoint y: 97, distance: 30.4
click div "0.00"
type input "3"
click input "3"
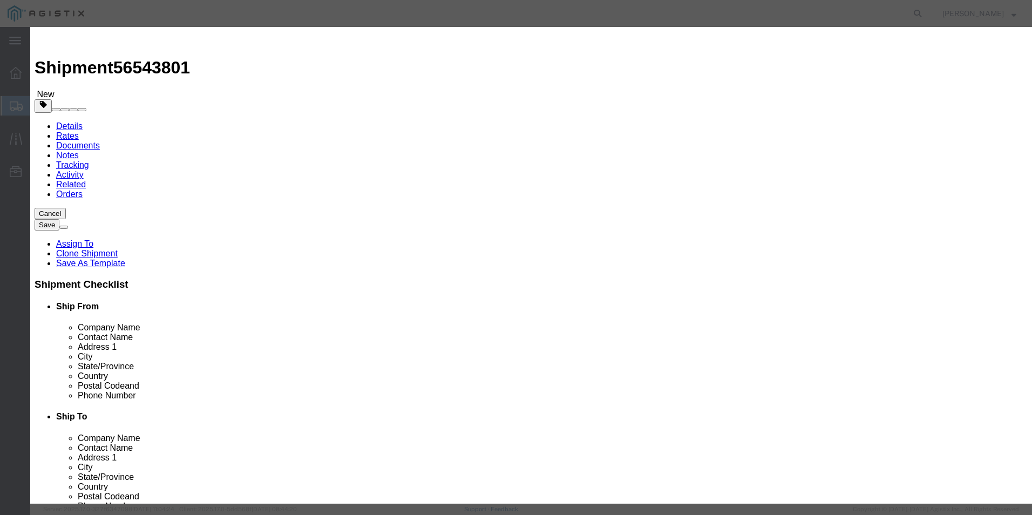
click button "Save & Close"
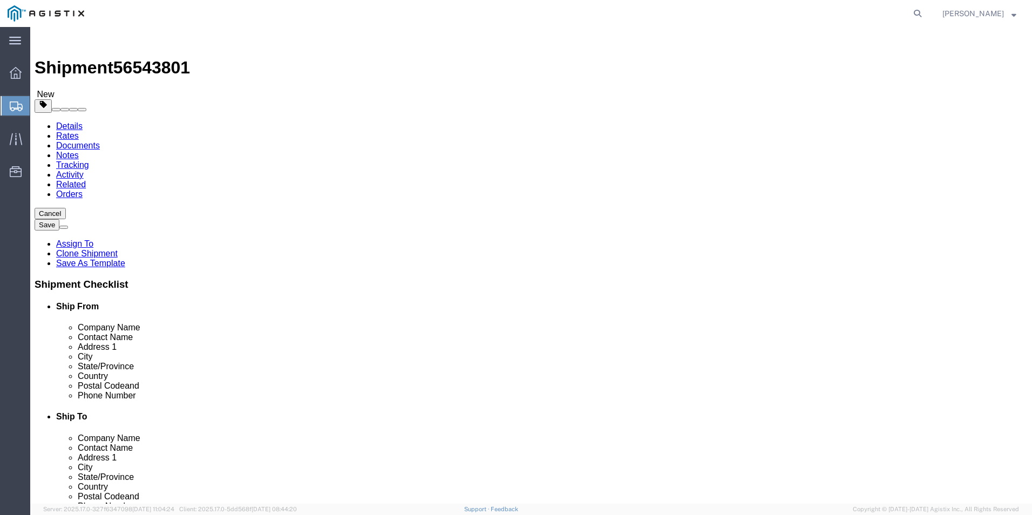
click span "button"
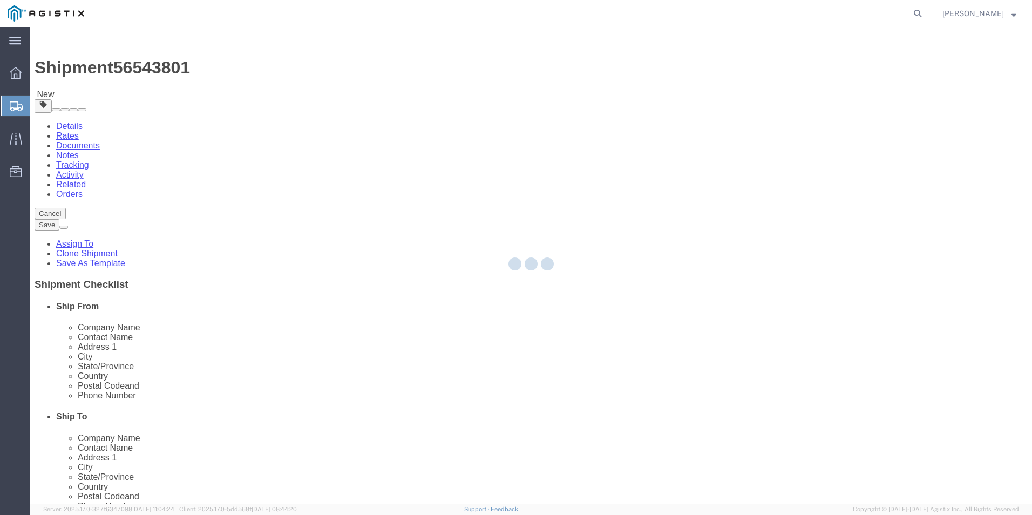
select select "PSNS"
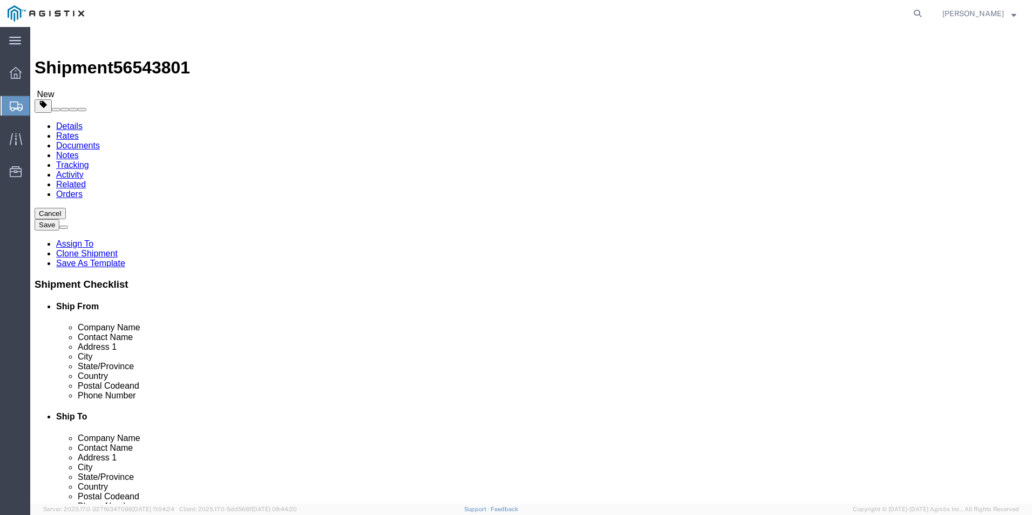
drag, startPoint x: 546, startPoint y: 226, endPoint x: 541, endPoint y: 229, distance: 6.5
click input "3"
type input "6"
drag, startPoint x: 573, startPoint y: 252, endPoint x: 537, endPoint y: 256, distance: 36.0
click input "54.00"
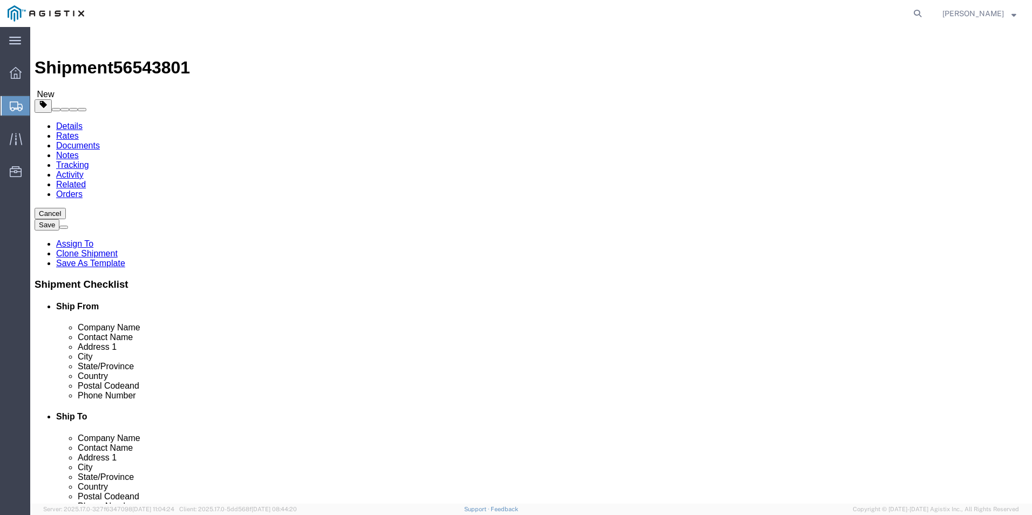
type input "252"
drag, startPoint x: 571, startPoint y: 270, endPoint x: 536, endPoint y: 270, distance: 35.1
click input "4040.00"
type input "22500.00"
click dd "3.00 Each"
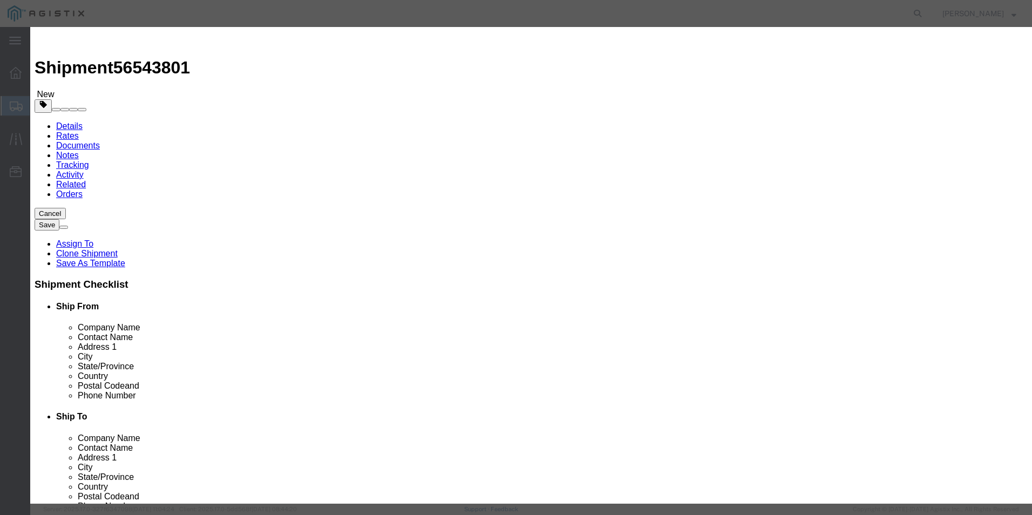
drag, startPoint x: 334, startPoint y: 98, endPoint x: 306, endPoint y: 101, distance: 28.3
click div "3.00"
type input "6"
click input "6"
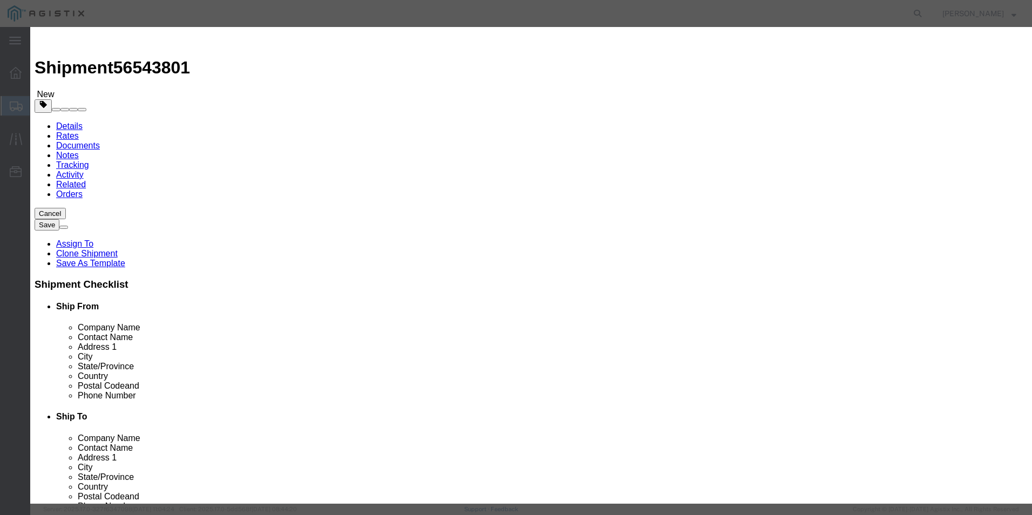
click button "Save & Close"
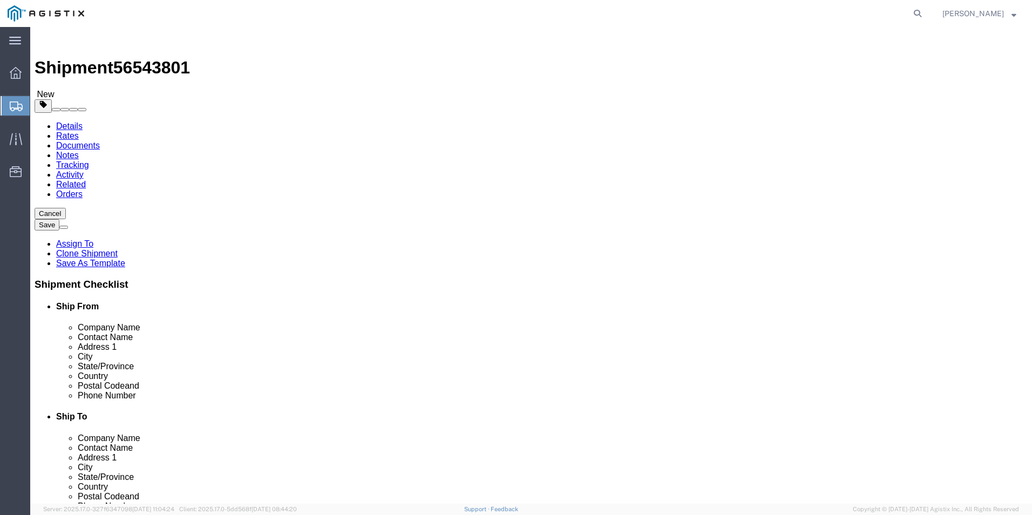
click link "Documents"
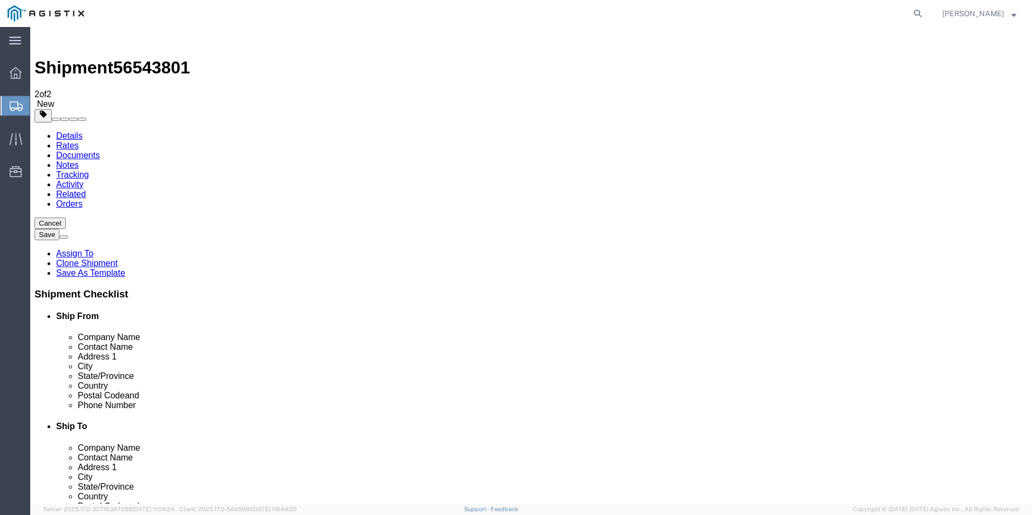
click at [156, 58] on span "56543801" at bounding box center [151, 67] width 77 height 19
copy span "56543801"
click at [71, 131] on link "Details" at bounding box center [69, 135] width 26 height 9
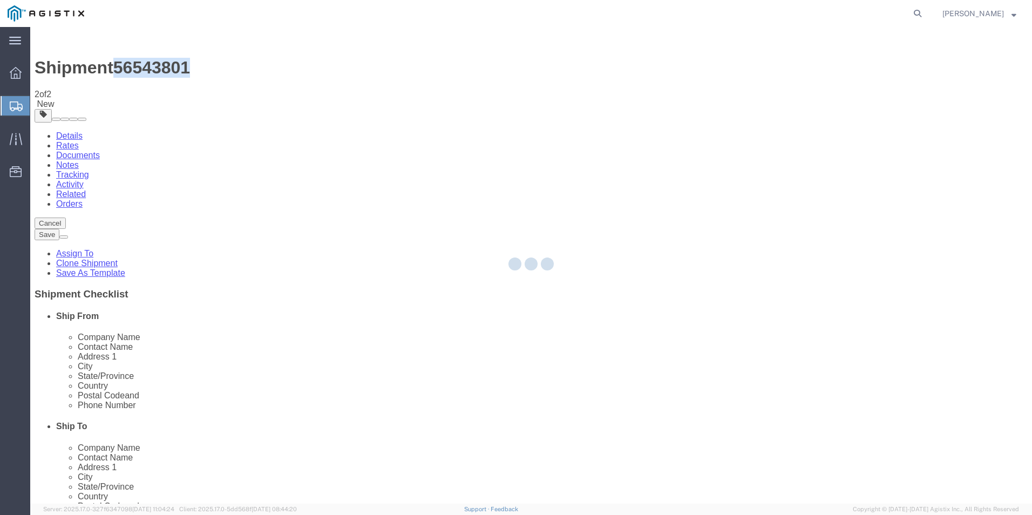
select select "54011"
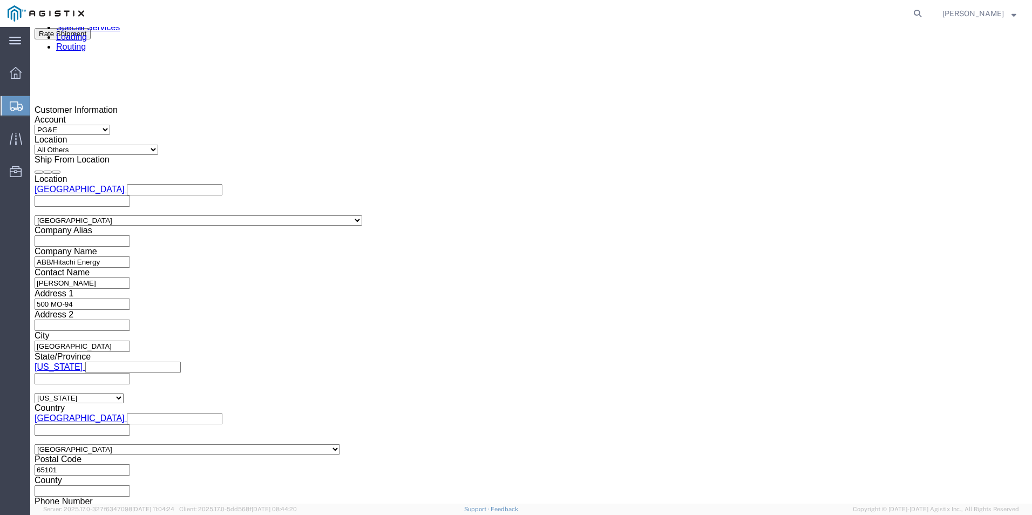
scroll to position [786, 0]
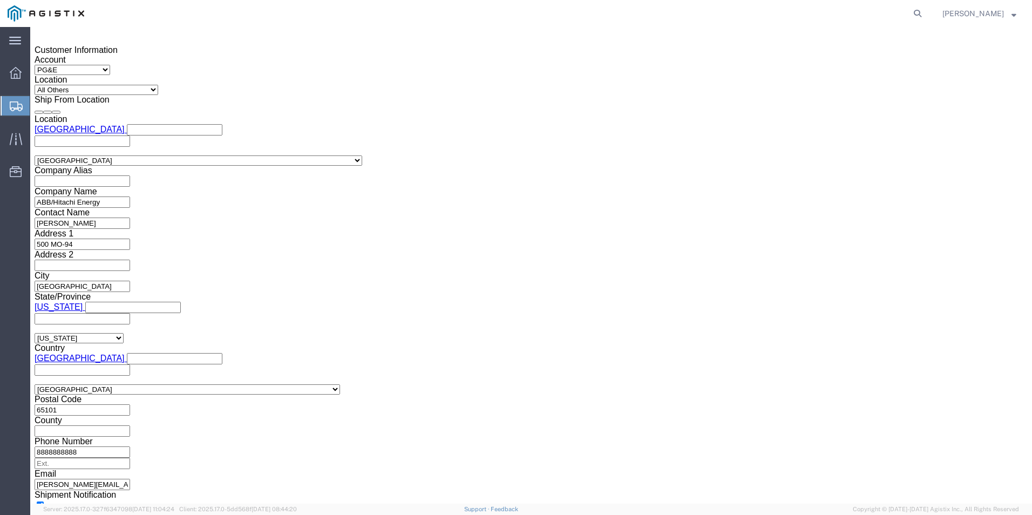
click button "Continue"
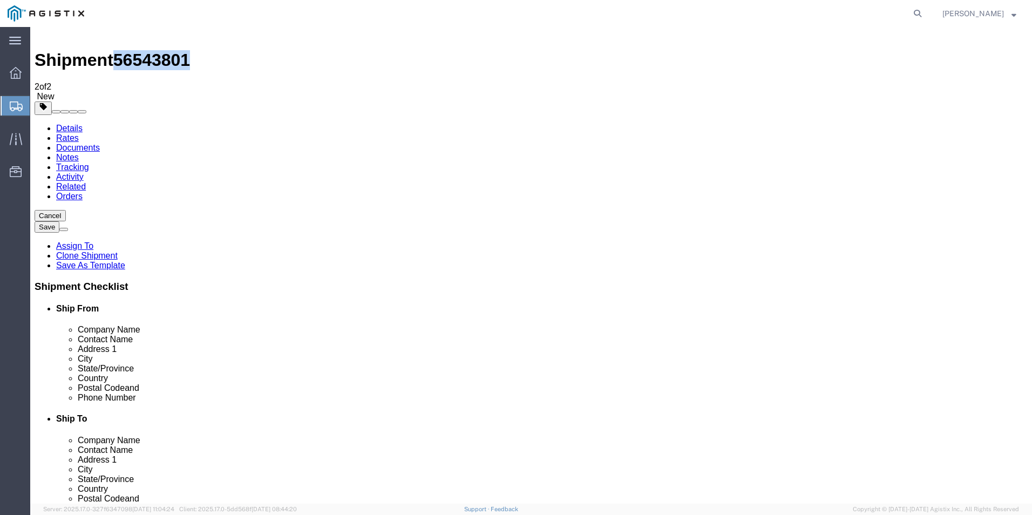
scroll to position [92, 0]
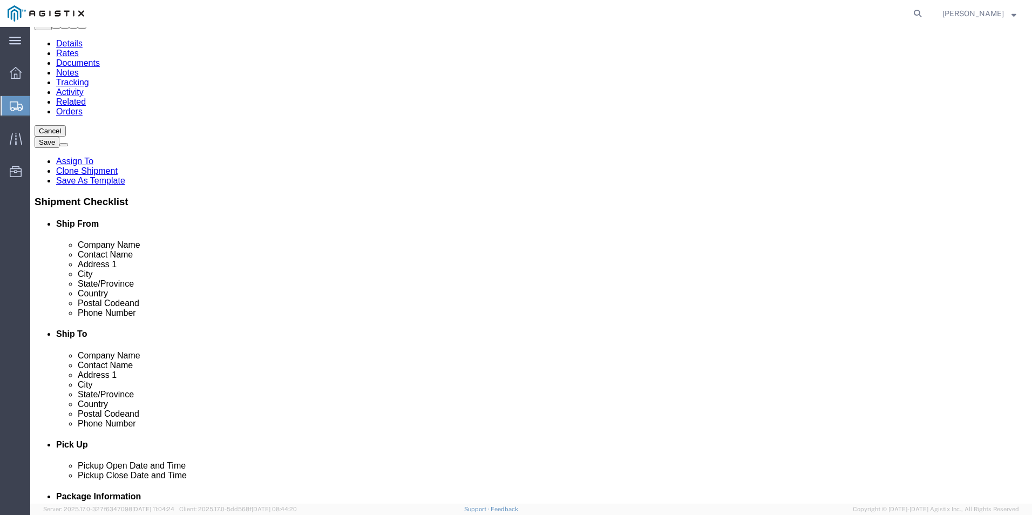
click button "Continue"
click icon
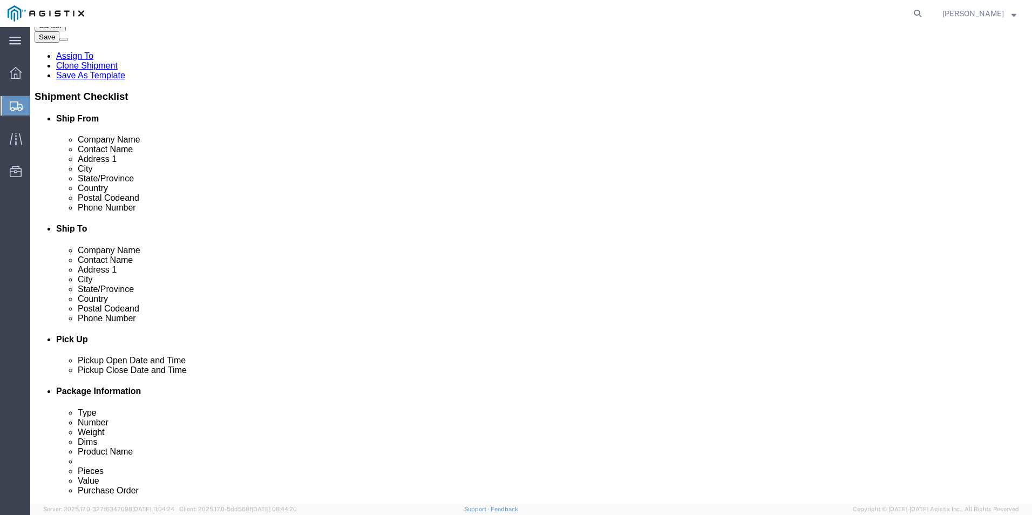
scroll to position [200, 0]
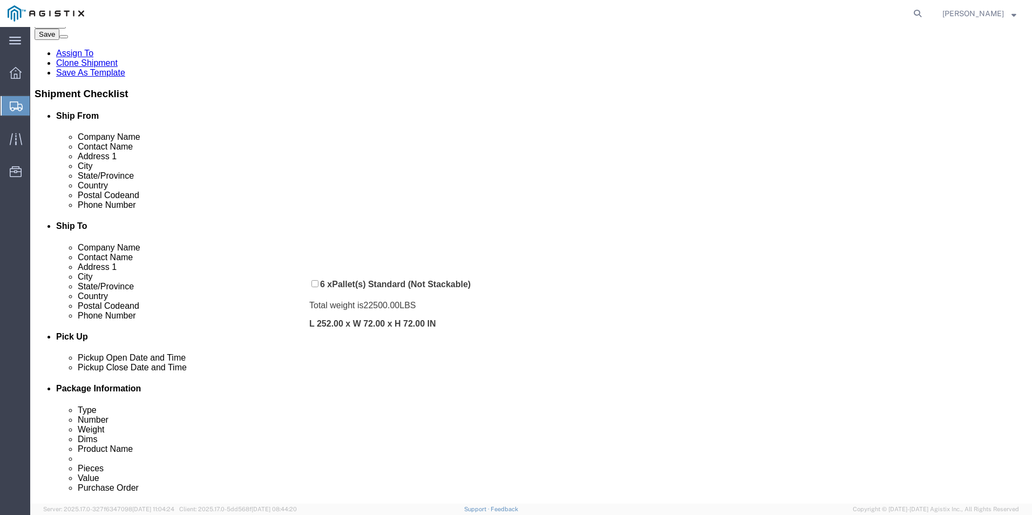
drag, startPoint x: 294, startPoint y: 443, endPoint x: 287, endPoint y: 259, distance: 184.3
click div "Pickups + Add Stop From : ABB/Hitachi Energy 500 MO-94, [GEOGRAPHIC_DATA], [GEO…"
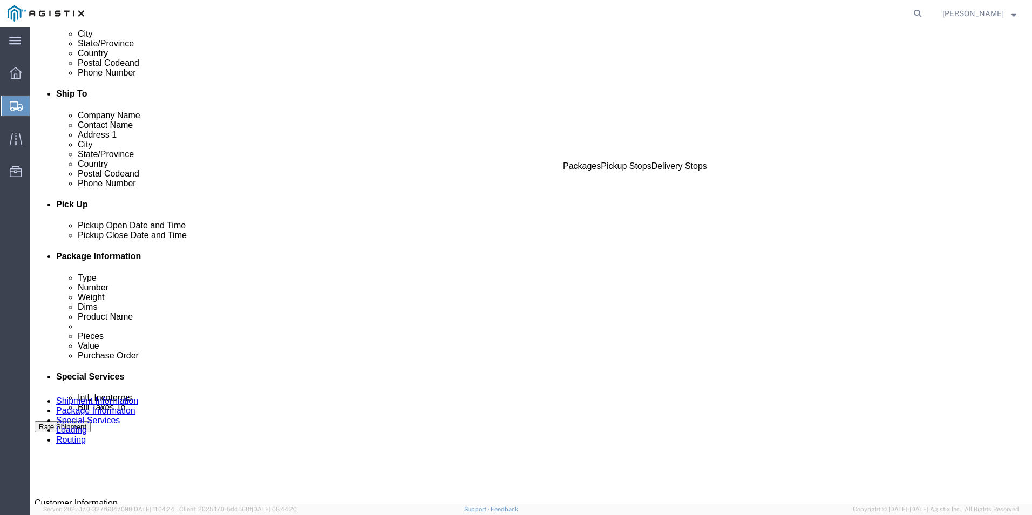
scroll to position [308, 0]
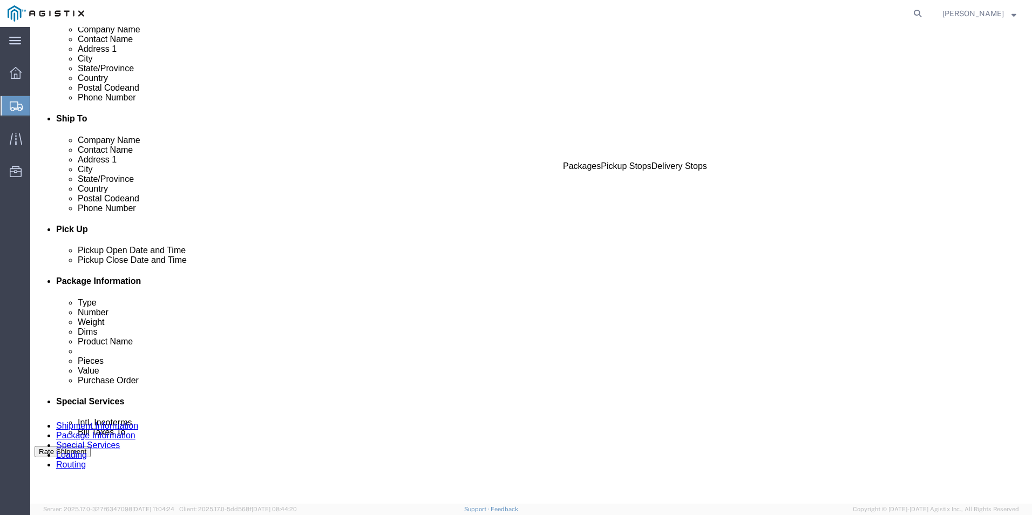
click button "Rate Shipment"
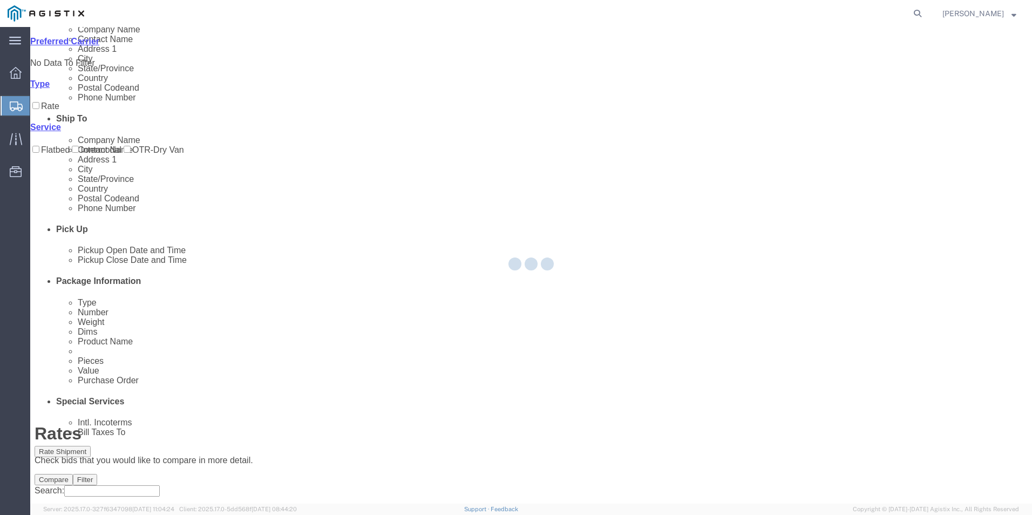
scroll to position [0, 0]
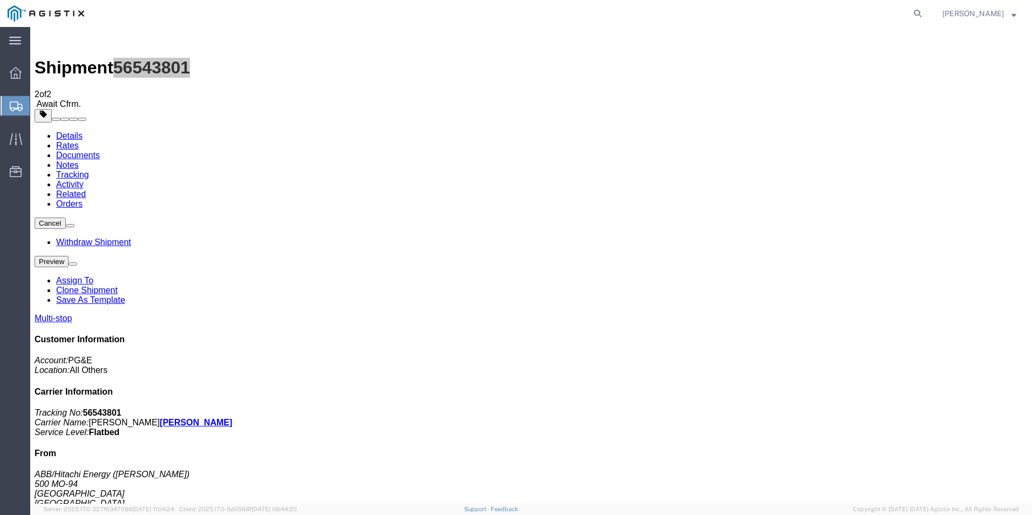
click at [38, 106] on span "Shipments" at bounding box center [34, 106] width 9 height 22
